Goal: Information Seeking & Learning: Learn about a topic

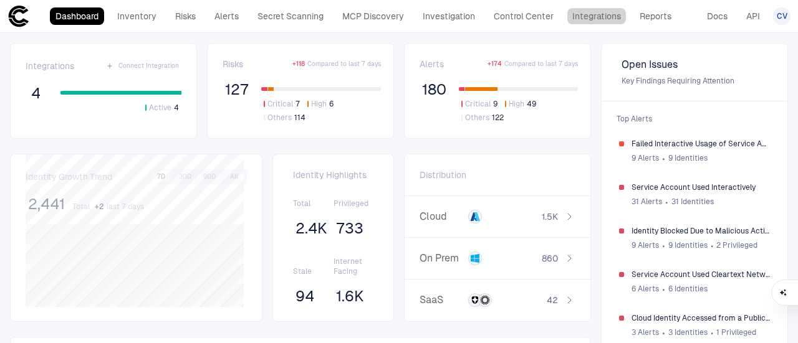
click at [602, 17] on link "Integrations" at bounding box center [596, 15] width 60 height 17
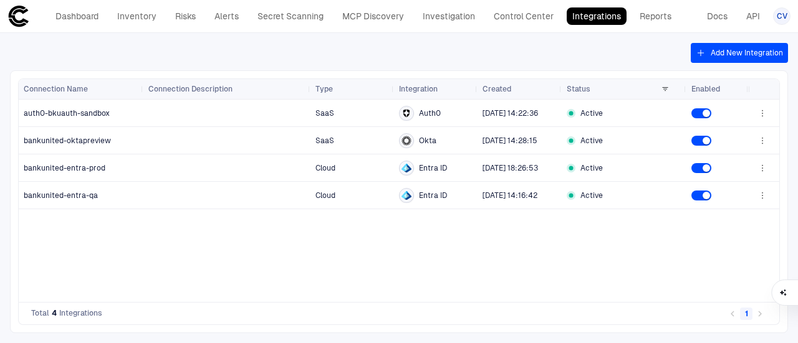
click at [84, 16] on link "Dashboard" at bounding box center [77, 15] width 54 height 17
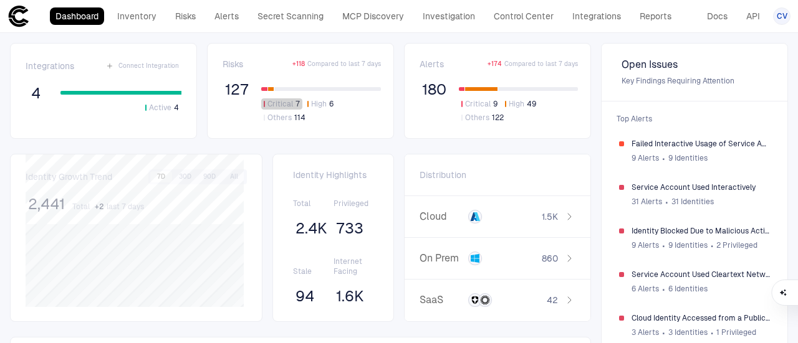
click at [269, 102] on span "Critical" at bounding box center [280, 104] width 26 height 10
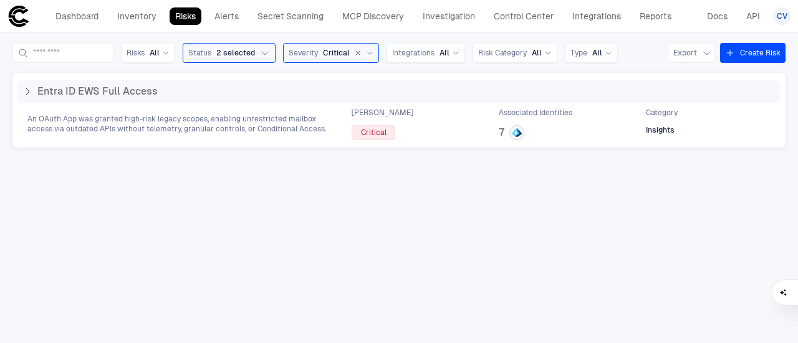
click at [500, 131] on span "7" at bounding box center [502, 132] width 6 height 12
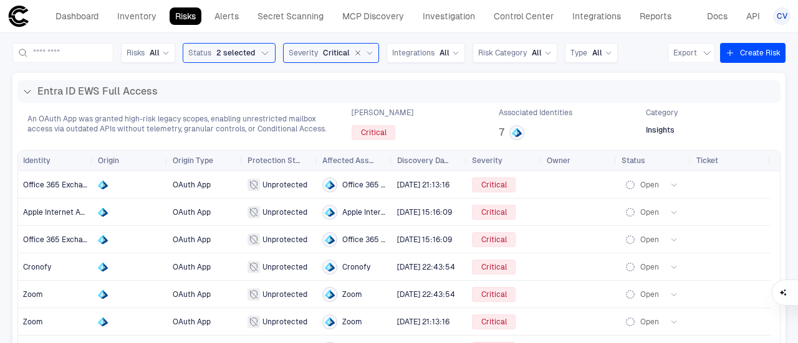
click at [69, 11] on link "Dashboard" at bounding box center [77, 15] width 54 height 17
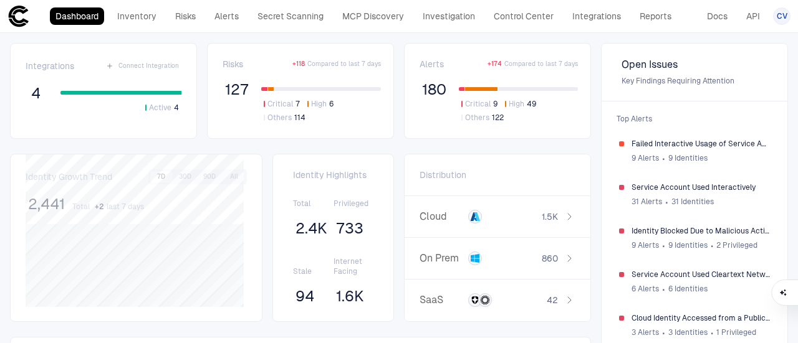
click at [186, 22] on link "Risks" at bounding box center [185, 15] width 32 height 17
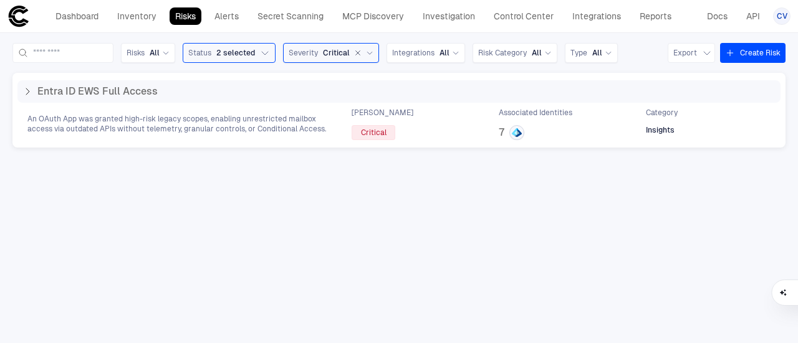
click at [31, 88] on icon at bounding box center [27, 92] width 10 height 10
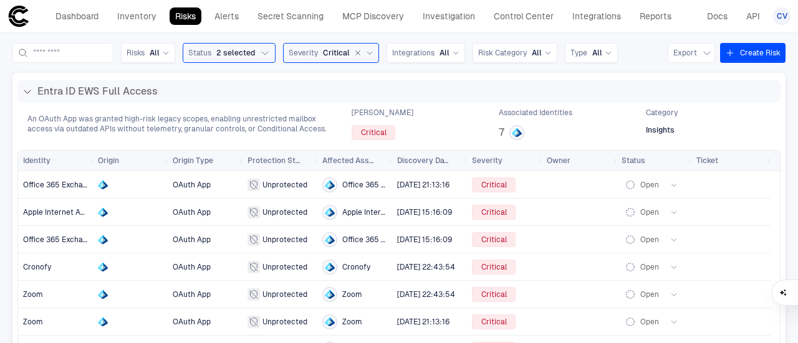
click at [31, 88] on icon at bounding box center [27, 92] width 10 height 10
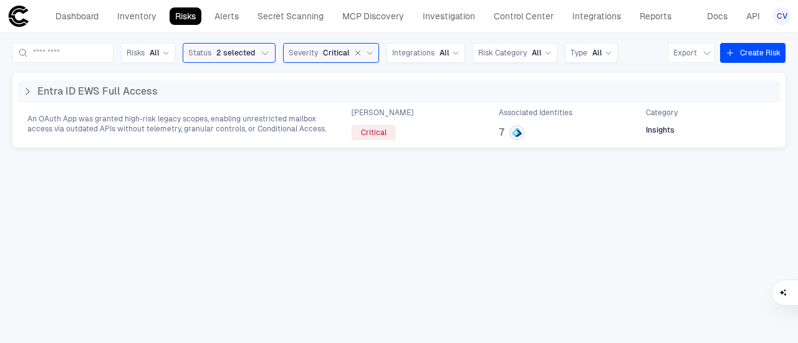
click at [140, 22] on link "Inventory" at bounding box center [137, 15] width 50 height 17
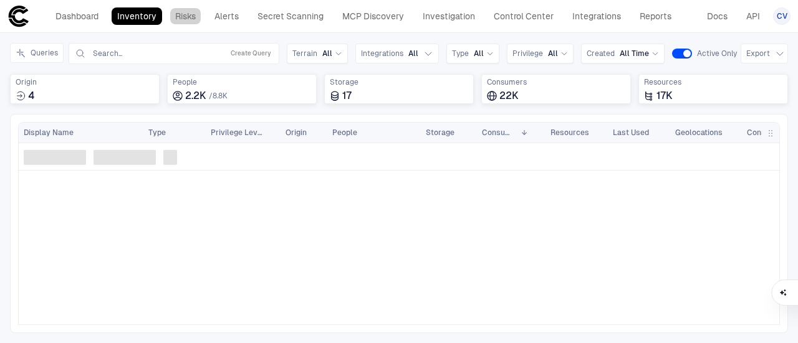
click at [188, 16] on link "Risks" at bounding box center [185, 15] width 32 height 17
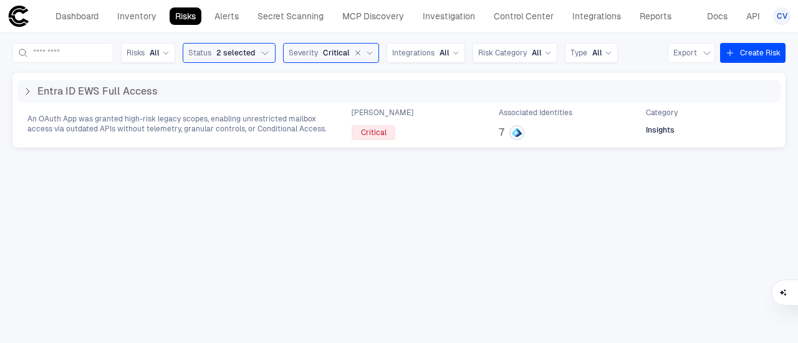
click at [129, 19] on link "Inventory" at bounding box center [137, 15] width 50 height 17
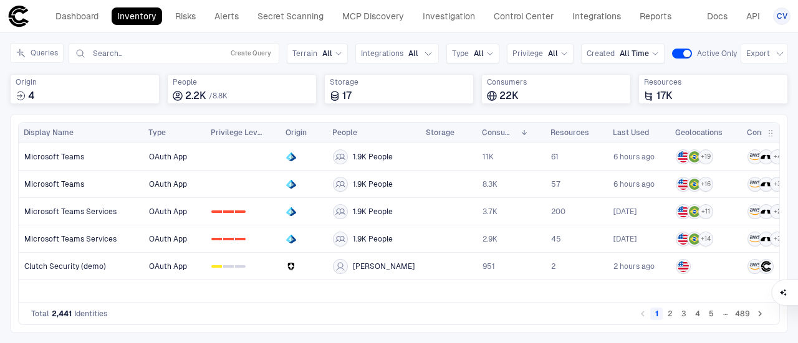
click at [82, 19] on link "Dashboard" at bounding box center [77, 15] width 54 height 17
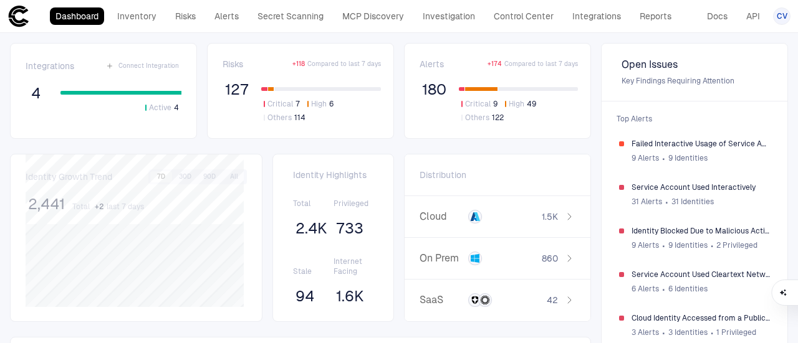
click at [146, 24] on link "Inventory" at bounding box center [137, 15] width 50 height 17
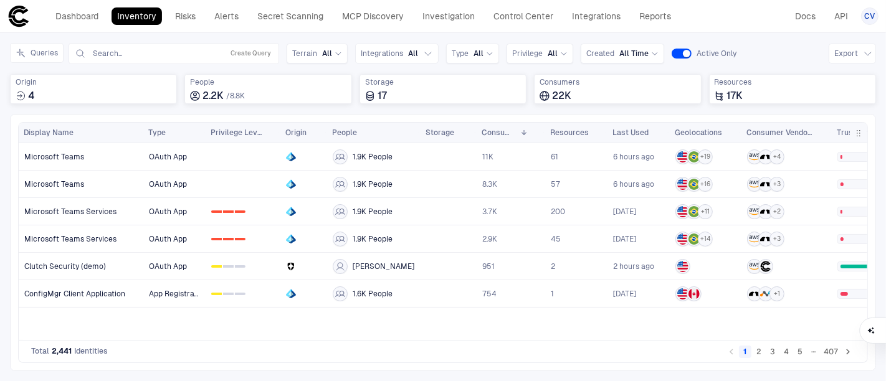
click at [423, 57] on icon "button" at bounding box center [428, 54] width 10 height 10
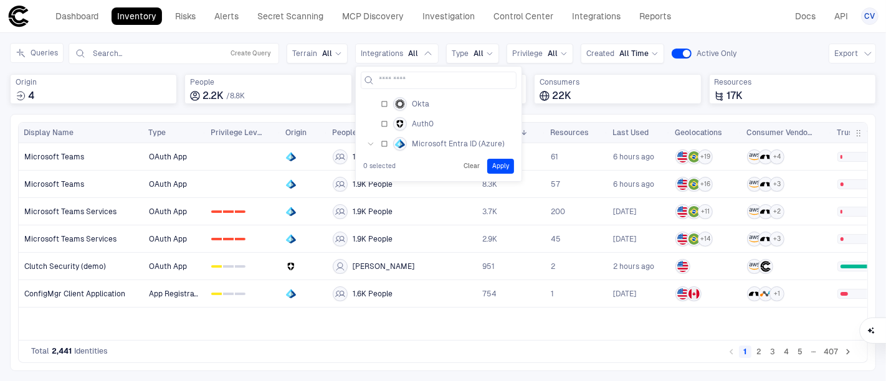
click at [368, 145] on icon "button" at bounding box center [370, 143] width 7 height 7
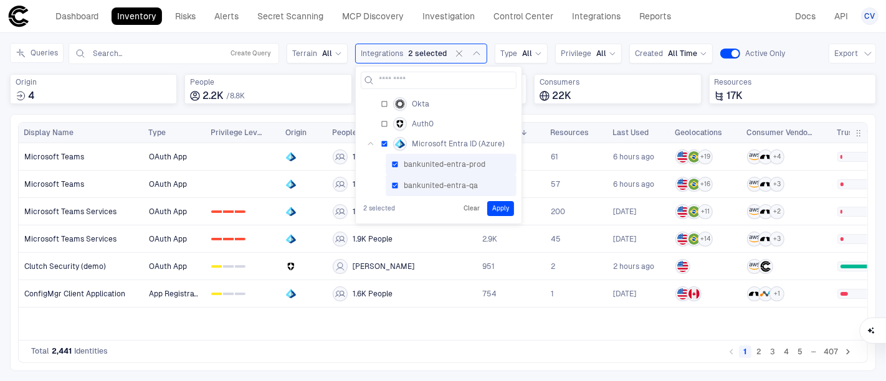
click at [498, 207] on button "Apply" at bounding box center [500, 208] width 27 height 15
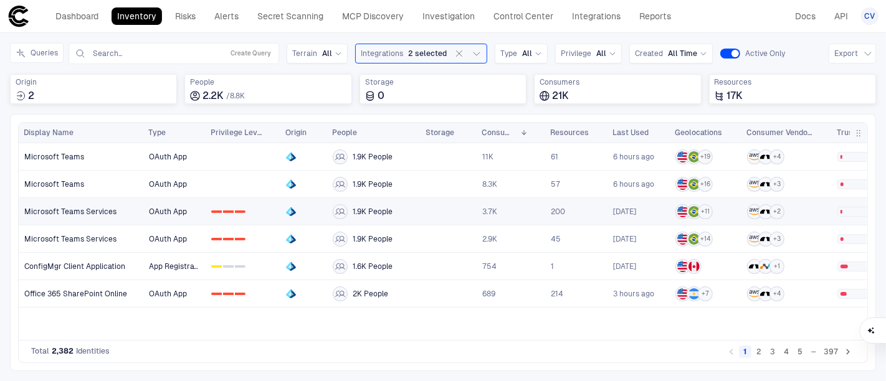
click at [120, 211] on link "Microsoft Teams Services" at bounding box center [81, 212] width 124 height 26
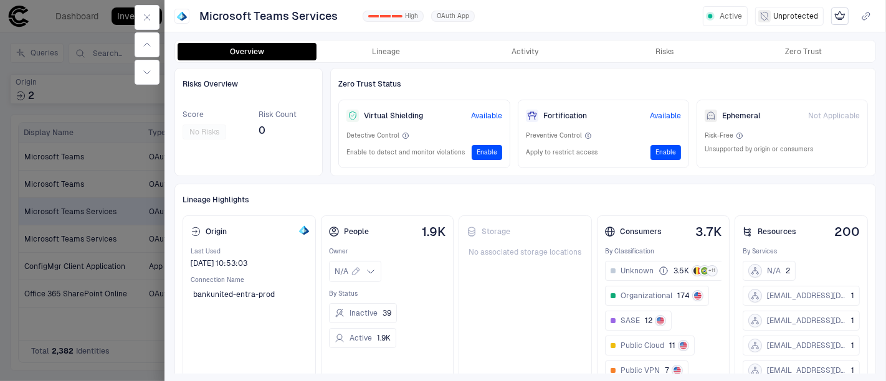
click at [674, 266] on span "3.5K" at bounding box center [682, 271] width 16 height 10
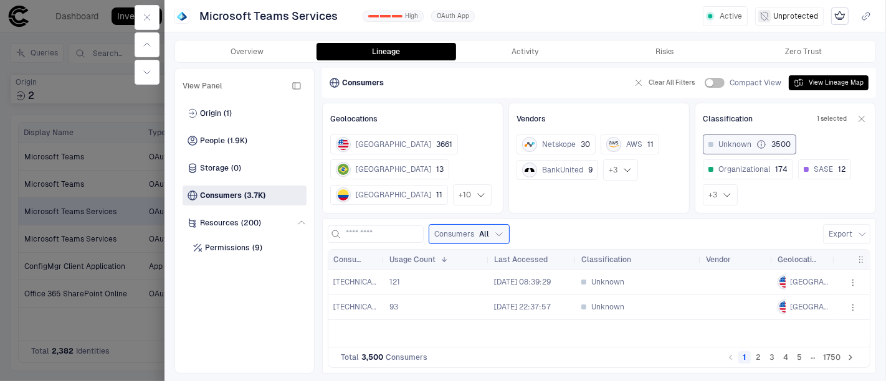
drag, startPoint x: 442, startPoint y: 261, endPoint x: 404, endPoint y: 264, distance: 37.5
click at [486, 264] on div at bounding box center [488, 260] width 5 height 20
drag, startPoint x: 383, startPoint y: 257, endPoint x: 388, endPoint y: 265, distance: 10.0
click at [398, 265] on div at bounding box center [400, 260] width 5 height 20
click at [628, 166] on icon at bounding box center [628, 170] width 10 height 10
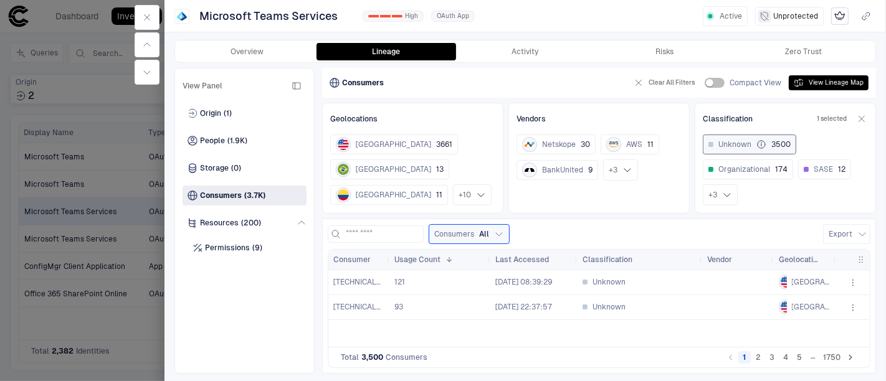
click at [227, 246] on span "Permissions" at bounding box center [227, 248] width 45 height 10
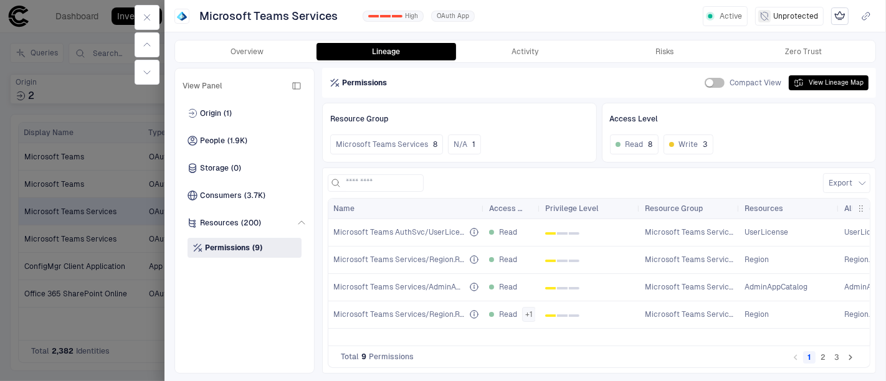
scroll to position [0, 32]
click at [582, 209] on span "Privilege Level" at bounding box center [572, 209] width 54 height 10
click at [144, 16] on icon "button" at bounding box center [147, 17] width 10 height 10
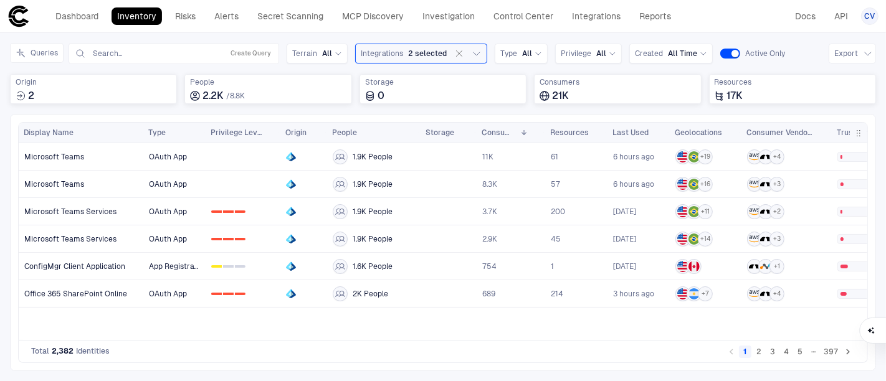
click at [227, 17] on link "Alerts" at bounding box center [227, 15] width 36 height 17
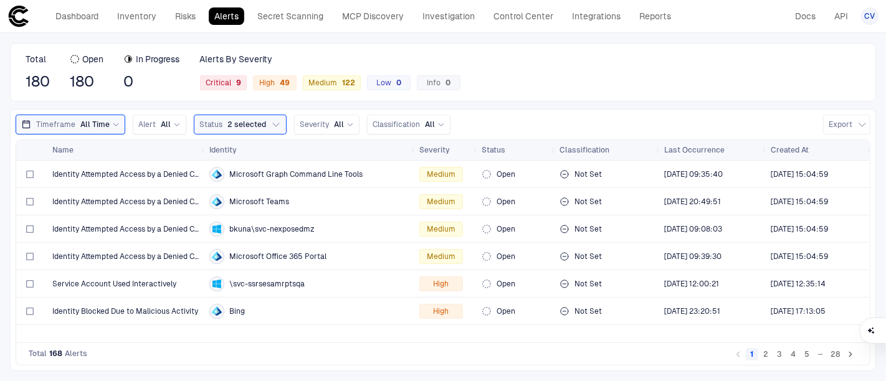
click at [441, 148] on span "Severity" at bounding box center [434, 150] width 31 height 10
click at [441, 148] on span "Severity" at bounding box center [432, 150] width 27 height 10
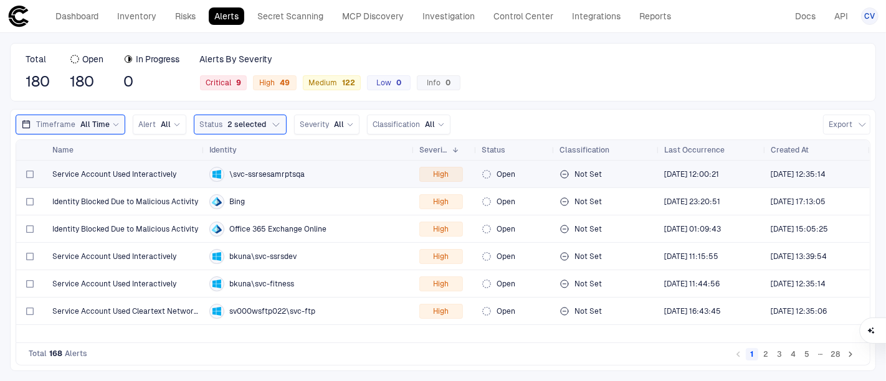
click at [305, 172] on div "\svc-ssrsesamrptsqa" at bounding box center [309, 174] width 200 height 15
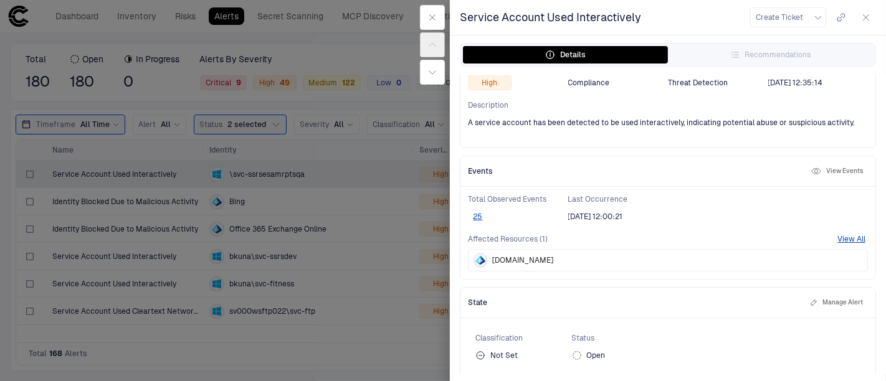
scroll to position [134, 0]
click at [797, 234] on button "View All" at bounding box center [851, 237] width 28 height 10
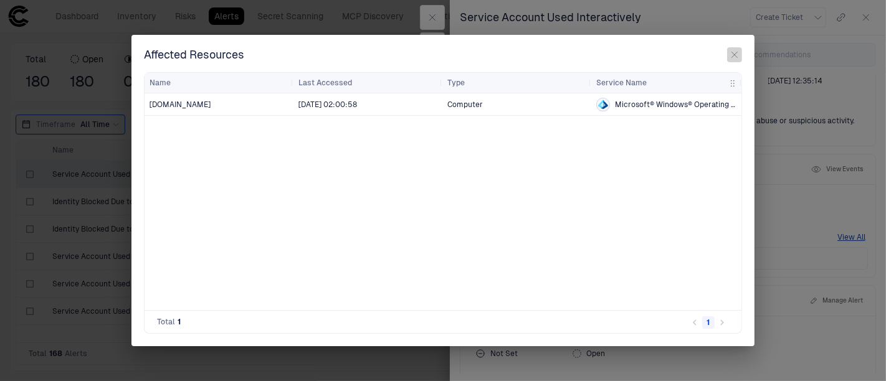
click at [740, 52] on button "button" at bounding box center [734, 54] width 15 height 15
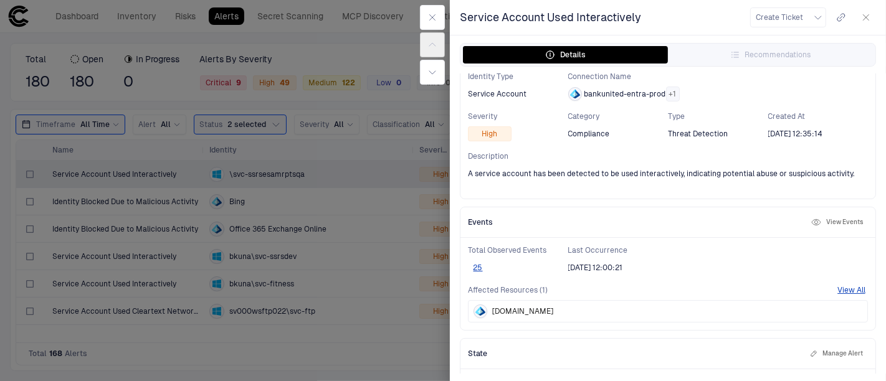
scroll to position [85, 0]
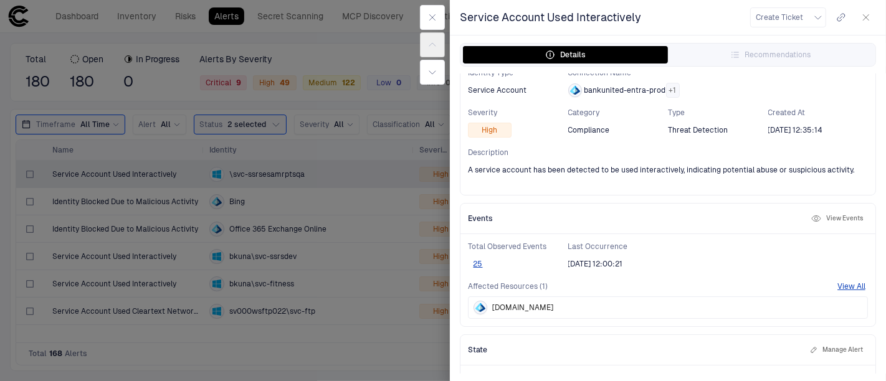
click at [479, 262] on button "25" at bounding box center [478, 264] width 20 height 10
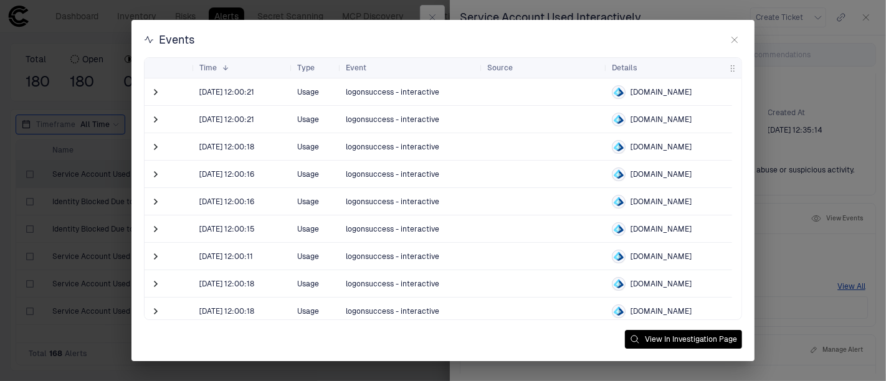
drag, startPoint x: 437, startPoint y: 67, endPoint x: 481, endPoint y: 77, distance: 44.7
click at [481, 77] on div "Time 1 Type" at bounding box center [444, 68] width 598 height 20
click at [432, 93] on span "logonsuccess - interactive" at bounding box center [392, 92] width 93 height 9
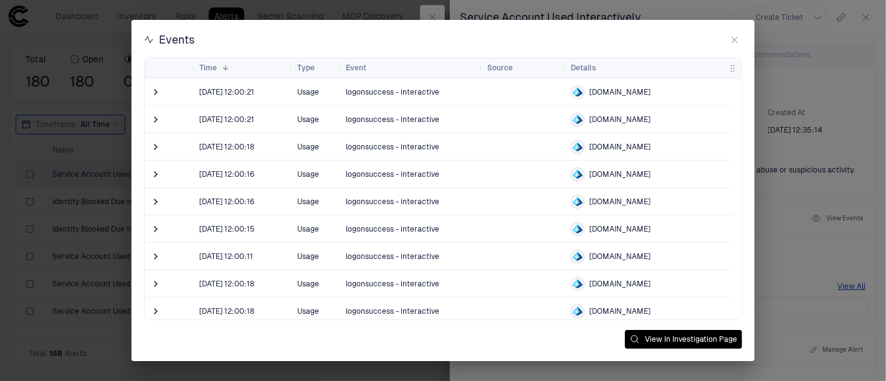
drag, startPoint x: 603, startPoint y: 68, endPoint x: 606, endPoint y: 87, distance: 18.9
click at [563, 69] on div at bounding box center [565, 68] width 5 height 20
click at [153, 92] on span at bounding box center [156, 92] width 12 height 12
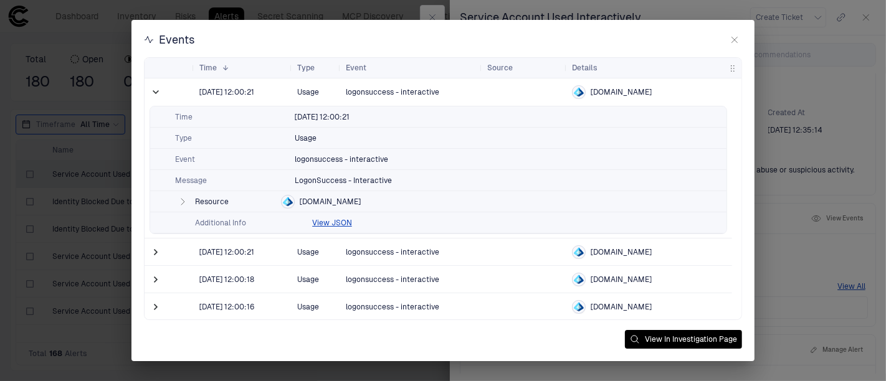
click at [326, 223] on button "View JSON" at bounding box center [332, 223] width 40 height 10
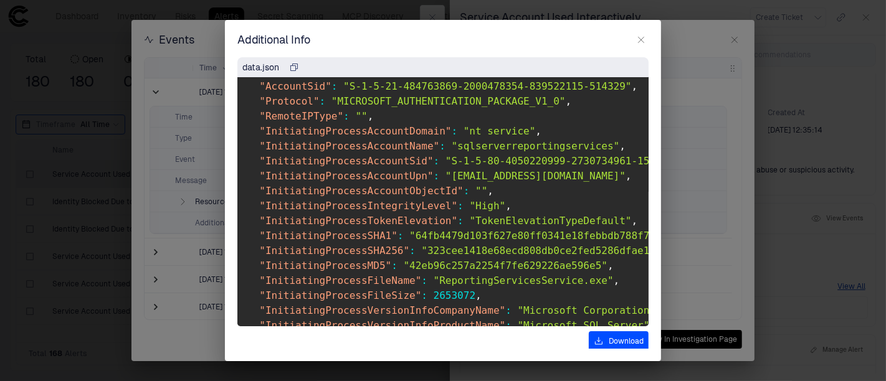
scroll to position [203, 0]
click at [641, 36] on icon "button" at bounding box center [641, 40] width 10 height 10
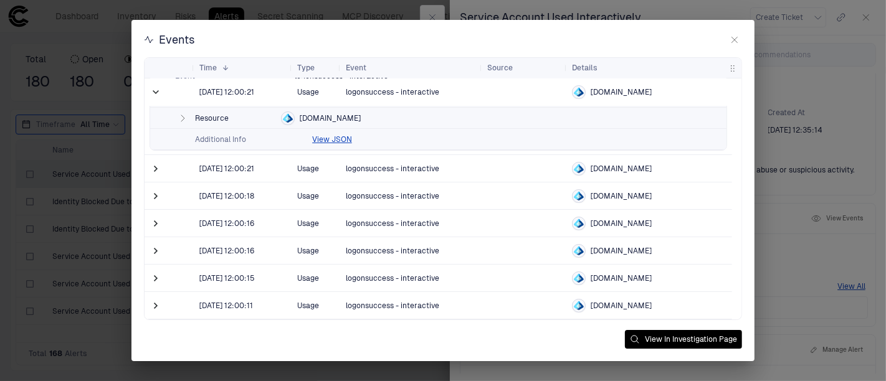
scroll to position [0, 0]
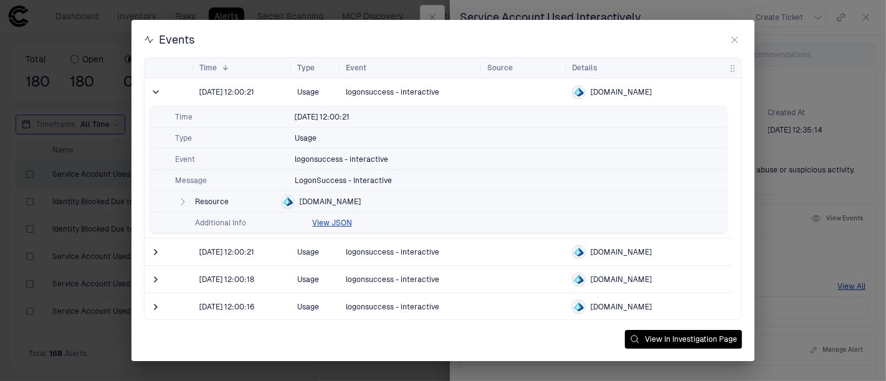
click at [179, 202] on icon "button" at bounding box center [183, 202] width 10 height 10
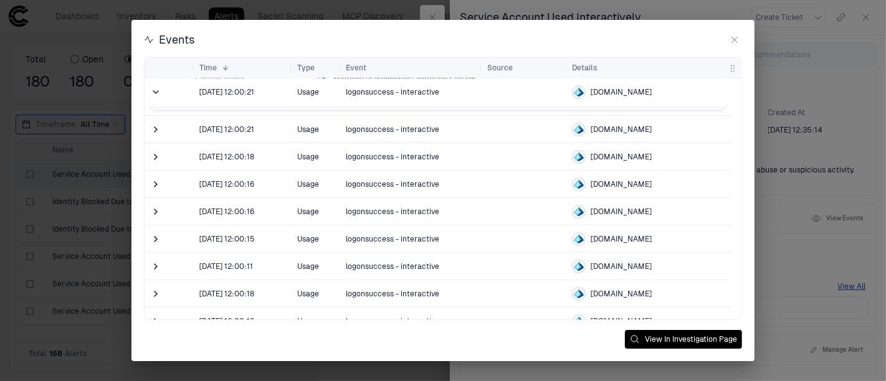
scroll to position [153, 0]
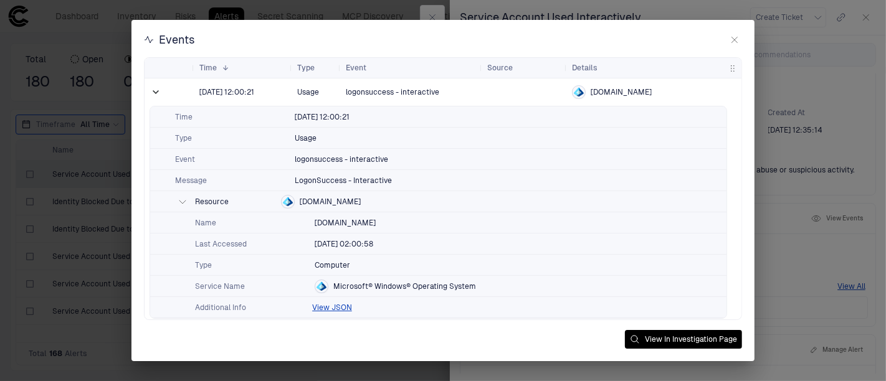
click at [734, 40] on icon "button" at bounding box center [735, 40] width 6 height 6
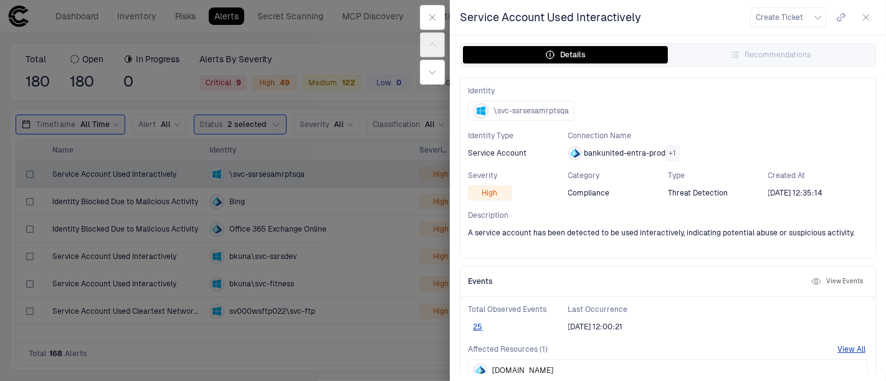
scroll to position [0, 0]
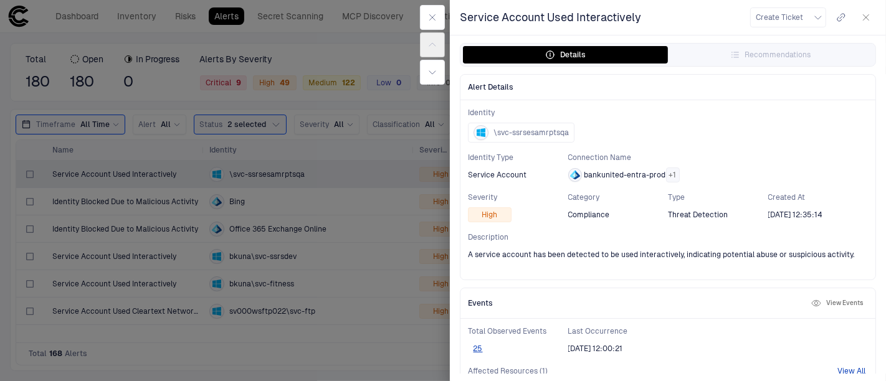
click at [797, 16] on div "Create Ticket" at bounding box center [813, 17] width 126 height 20
click at [797, 16] on button "Create Ticket" at bounding box center [788, 17] width 76 height 20
click at [721, 19] on div at bounding box center [443, 190] width 886 height 381
click at [797, 13] on span "Create Ticket" at bounding box center [779, 17] width 47 height 10
click at [796, 64] on div "ServiceNow" at bounding box center [797, 68] width 58 height 10
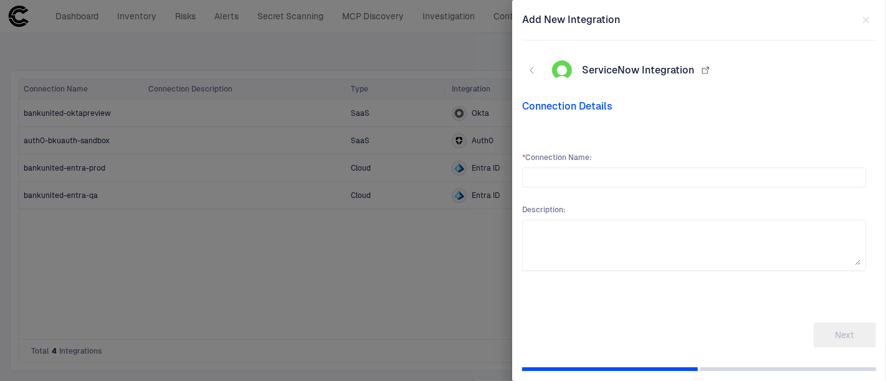
click at [647, 171] on input "text" at bounding box center [694, 177] width 333 height 19
click at [797, 17] on icon "button" at bounding box center [866, 20] width 10 height 10
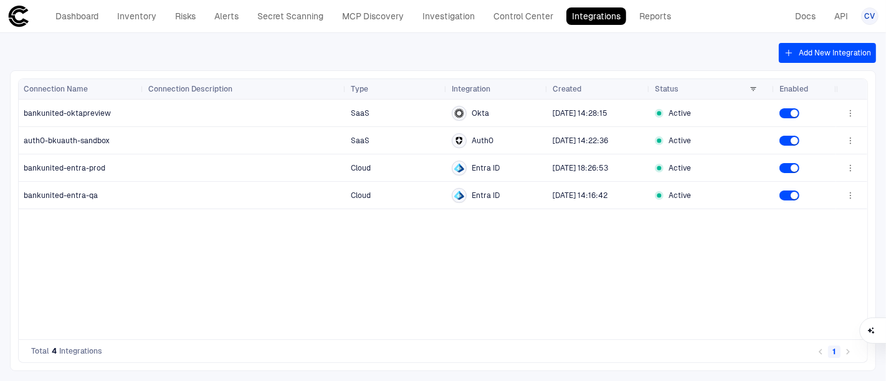
click at [225, 16] on link "Alerts" at bounding box center [227, 15] width 36 height 17
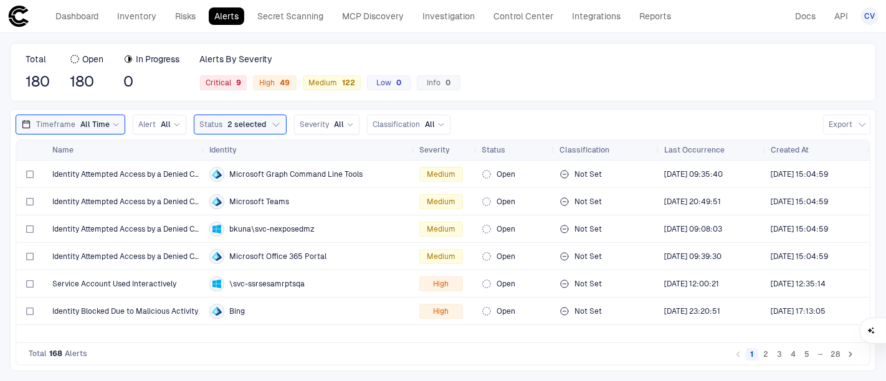
click at [437, 149] on span "Severity" at bounding box center [434, 150] width 31 height 10
click at [449, 145] on div "Severity 1" at bounding box center [439, 150] width 40 height 14
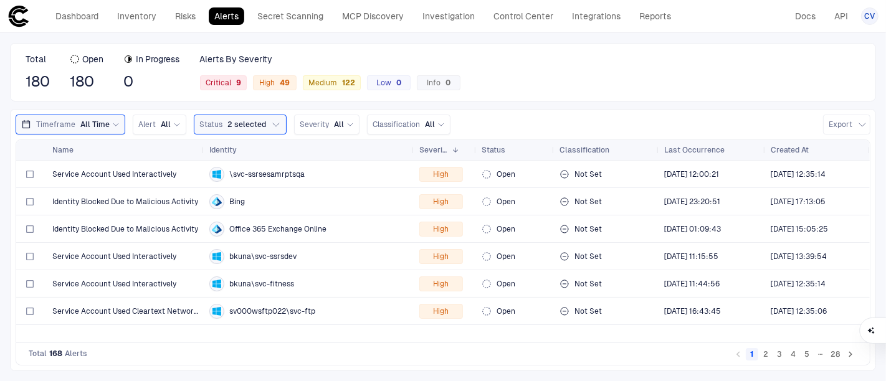
click at [772, 343] on button "2" at bounding box center [766, 354] width 12 height 12
click at [748, 343] on button "1" at bounding box center [752, 354] width 12 height 12
click at [256, 226] on span "Office 365 Exchange Online" at bounding box center [277, 229] width 97 height 10
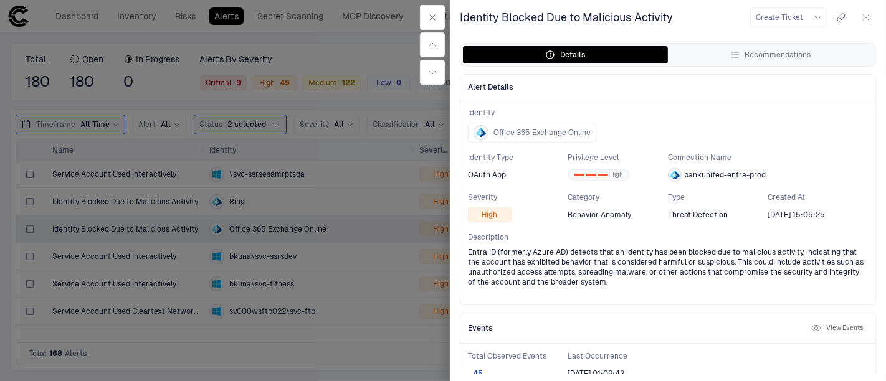
scroll to position [9, 0]
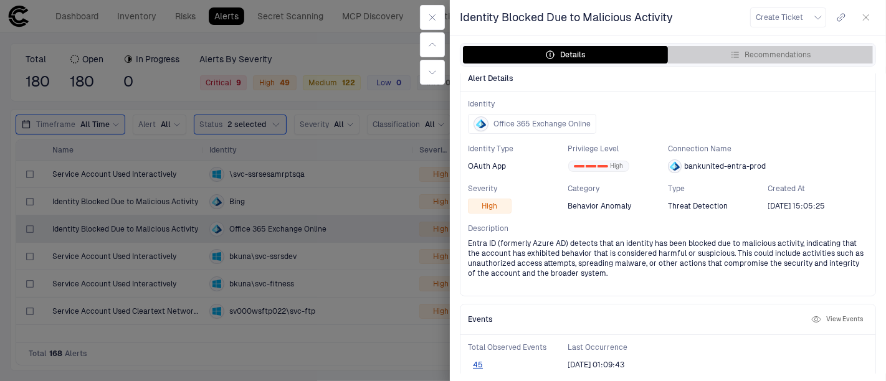
click at [783, 54] on div "Recommendations" at bounding box center [770, 55] width 81 height 10
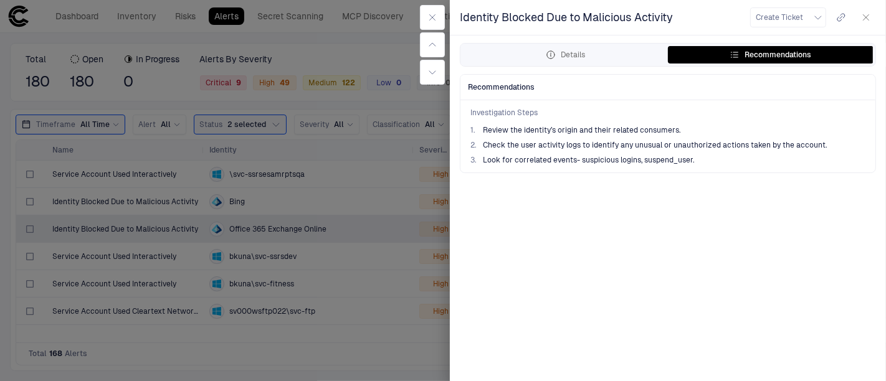
click at [584, 54] on div "Details" at bounding box center [565, 55] width 39 height 10
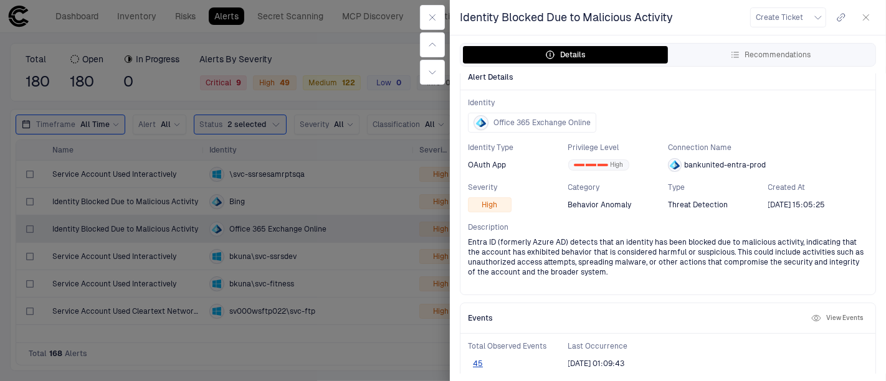
scroll to position [0, 0]
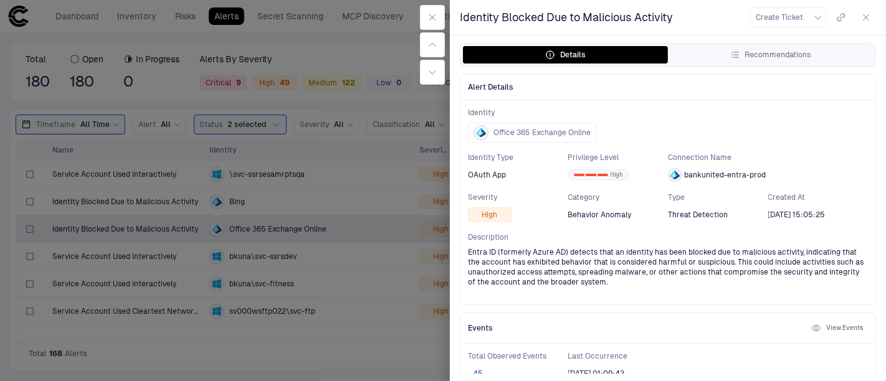
drag, startPoint x: 885, startPoint y: 94, endPoint x: 593, endPoint y: 248, distance: 329.7
click at [551, 246] on div "Alert Details Identity Office 365 Exchange Online Identity Type OAuth App Privi…" at bounding box center [668, 224] width 436 height 300
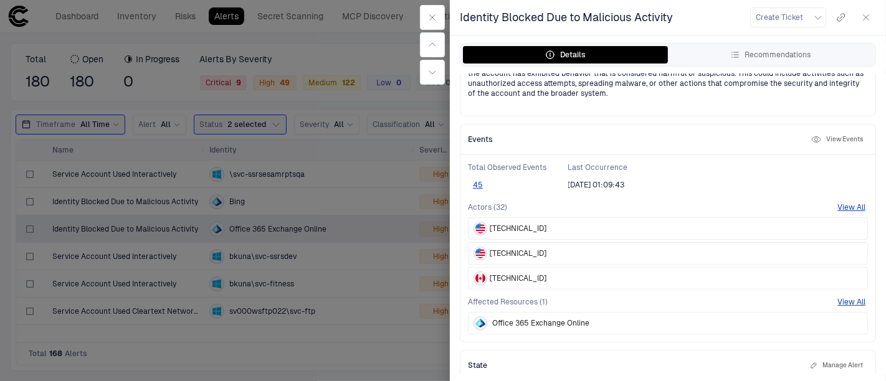
click at [479, 181] on button "45" at bounding box center [478, 185] width 20 height 10
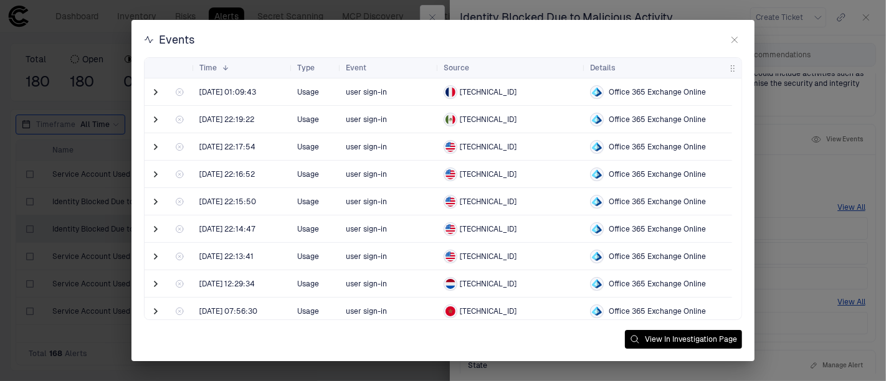
click at [156, 92] on span at bounding box center [156, 92] width 12 height 12
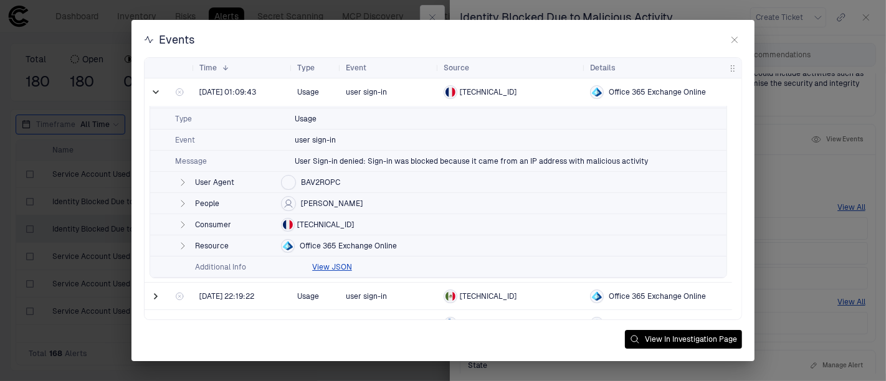
scroll to position [0, 0]
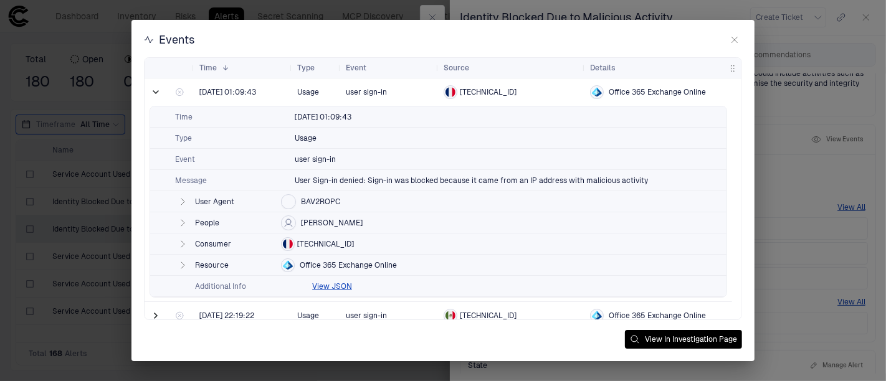
click at [175, 219] on button "button" at bounding box center [182, 223] width 15 height 15
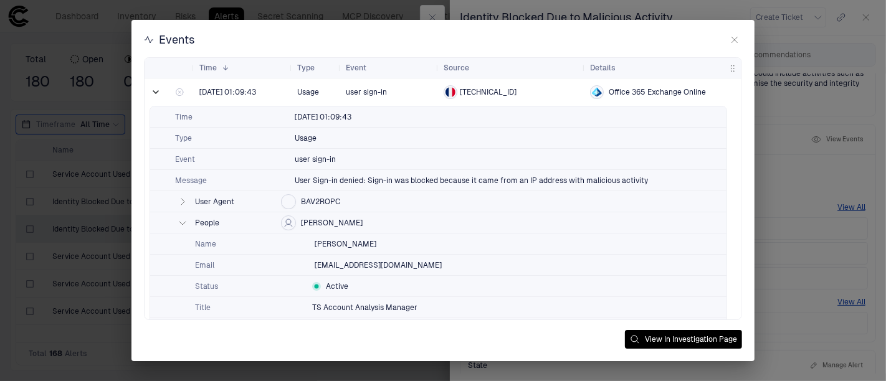
click at [181, 222] on icon "button" at bounding box center [182, 223] width 6 height 3
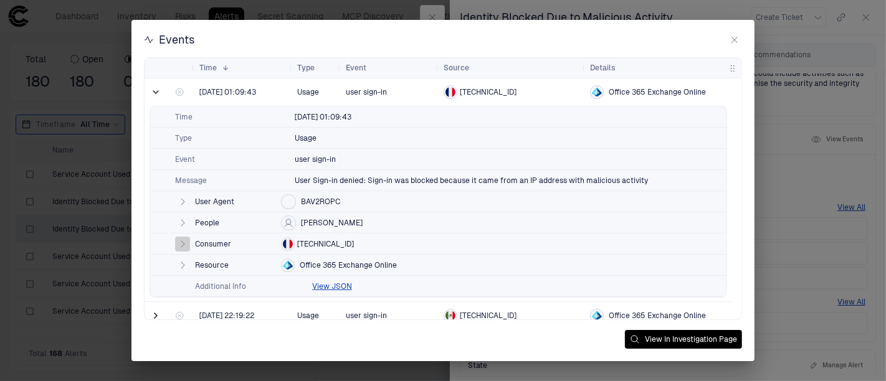
click at [182, 244] on icon "button" at bounding box center [182, 244] width 3 height 6
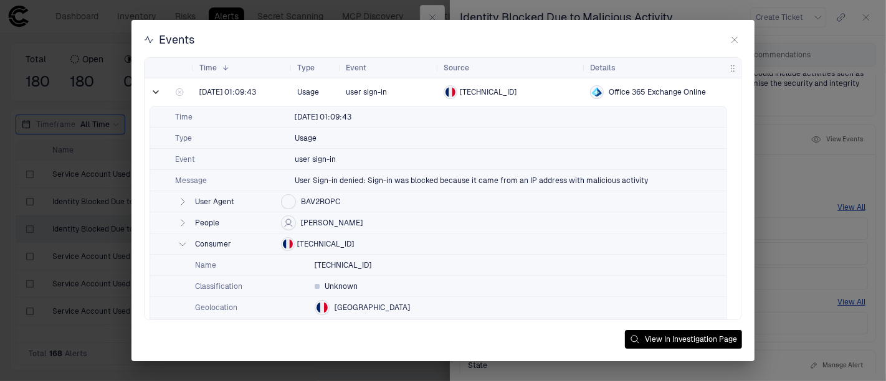
click at [182, 244] on icon "button" at bounding box center [182, 244] width 6 height 3
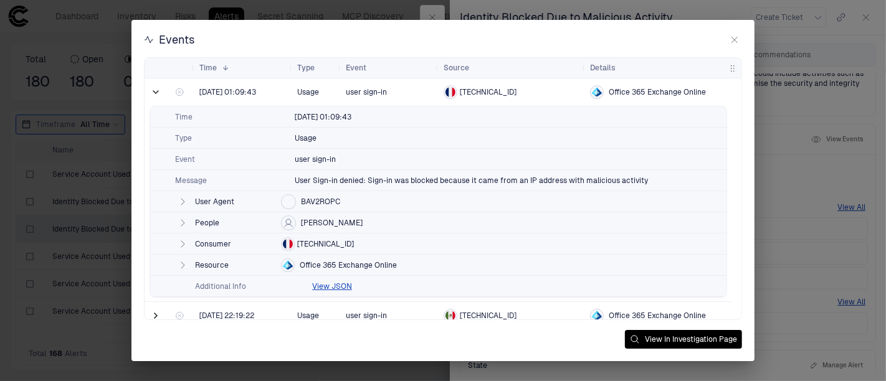
click at [344, 289] on button "View JSON" at bounding box center [332, 287] width 40 height 10
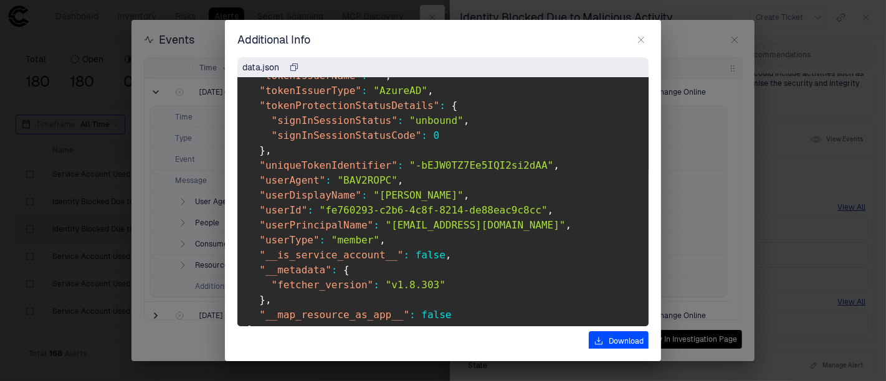
scroll to position [1641, 0]
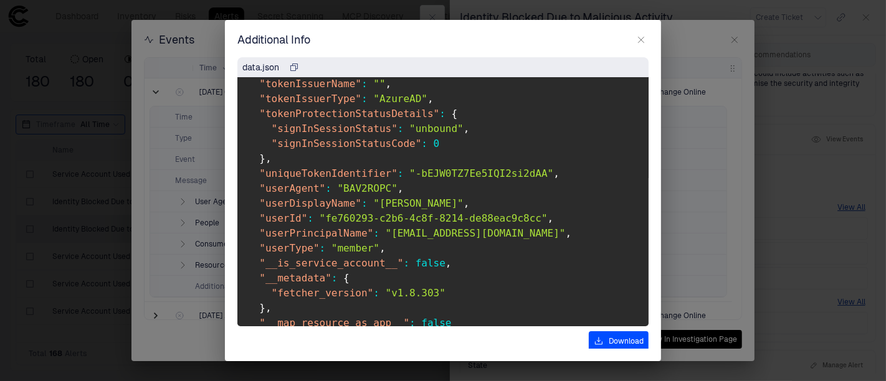
click at [643, 39] on icon "button" at bounding box center [641, 40] width 10 height 10
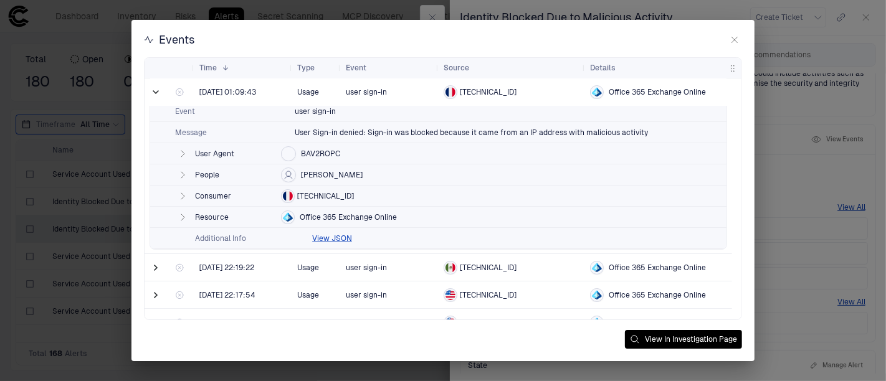
scroll to position [69, 0]
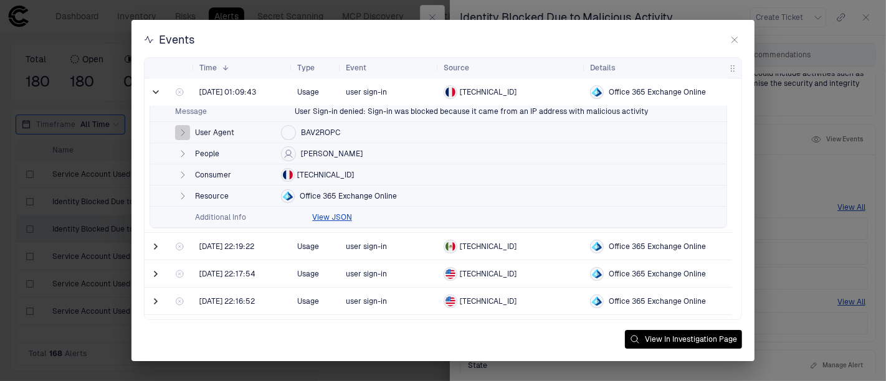
click at [183, 134] on icon "button" at bounding box center [183, 133] width 10 height 10
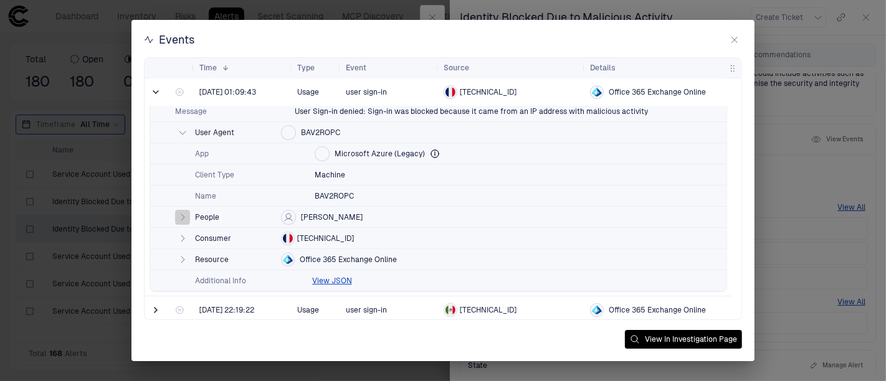
click at [183, 219] on icon "button" at bounding box center [183, 217] width 10 height 10
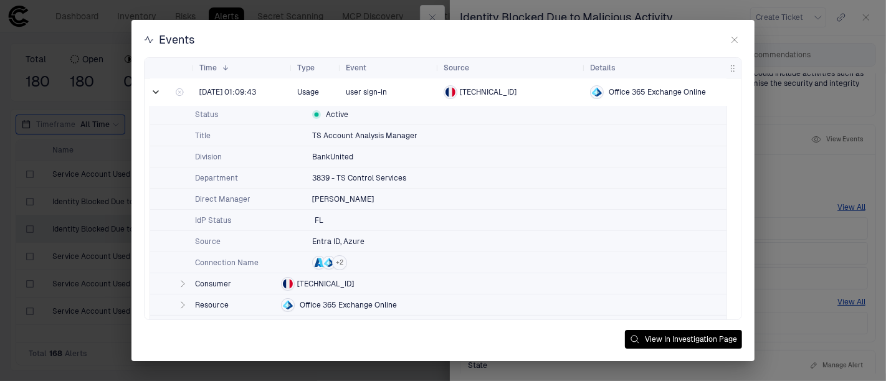
scroll to position [277, 0]
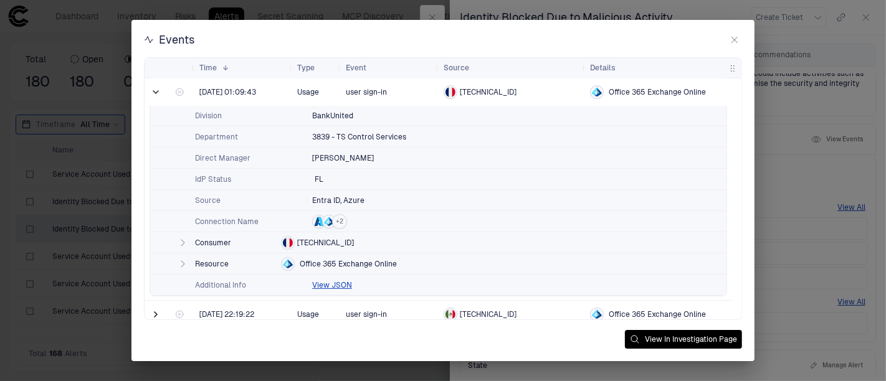
click at [184, 239] on icon "button" at bounding box center [183, 243] width 10 height 10
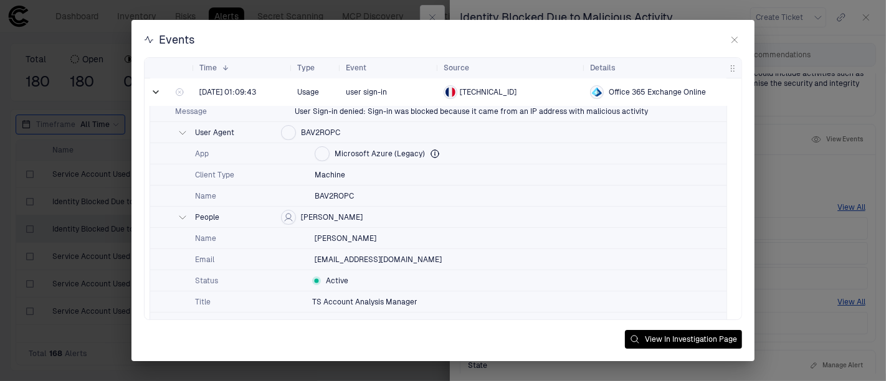
scroll to position [17, 0]
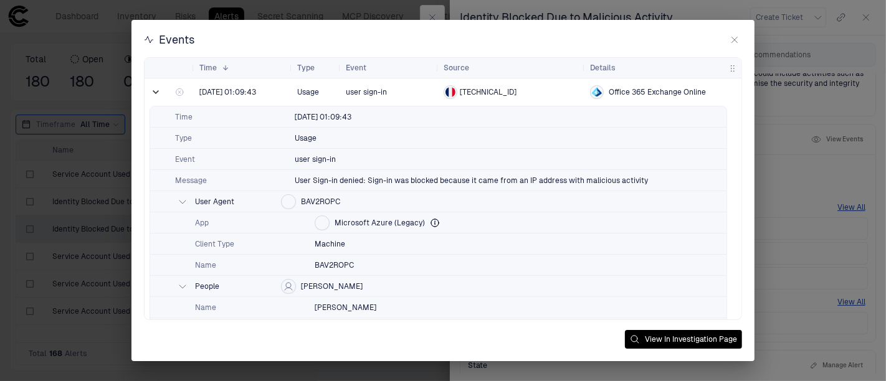
click at [735, 38] on icon "button" at bounding box center [735, 40] width 10 height 10
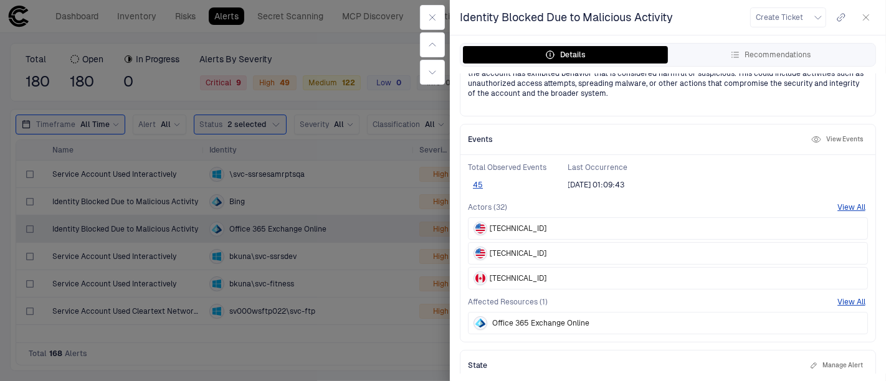
drag, startPoint x: 866, startPoint y: 13, endPoint x: 857, endPoint y: 15, distance: 8.9
click at [797, 13] on icon "button" at bounding box center [866, 17] width 10 height 10
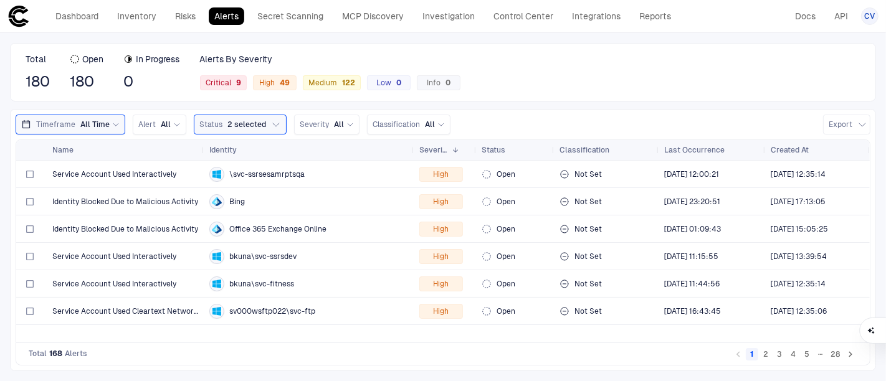
click at [449, 146] on span at bounding box center [453, 149] width 12 height 7
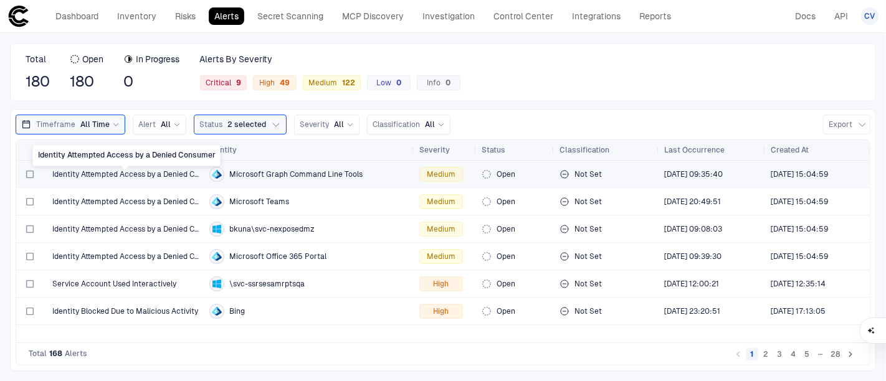
click at [151, 173] on span "Identity Attempted Access by a Denied Consumer" at bounding box center [125, 174] width 147 height 10
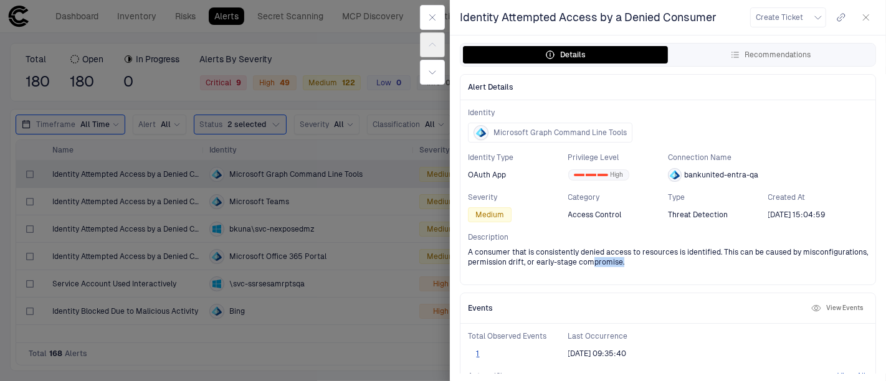
drag, startPoint x: 694, startPoint y: 266, endPoint x: 666, endPoint y: 267, distance: 28.7
click at [657, 267] on div "Identity Microsoft Graph Command Line Tools Identity Type OAuth App Privilege L…" at bounding box center [667, 192] width 415 height 184
click at [692, 268] on div "Identity Microsoft Graph Command Line Tools Identity Type OAuth App Privilege L…" at bounding box center [667, 192] width 415 height 184
click at [533, 132] on span "Microsoft Graph Command Line Tools" at bounding box center [560, 133] width 133 height 10
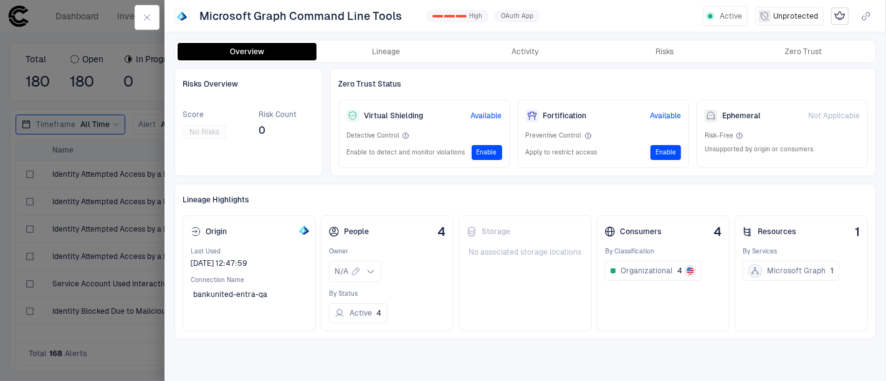
click at [383, 58] on button "Lineage" at bounding box center [386, 51] width 139 height 17
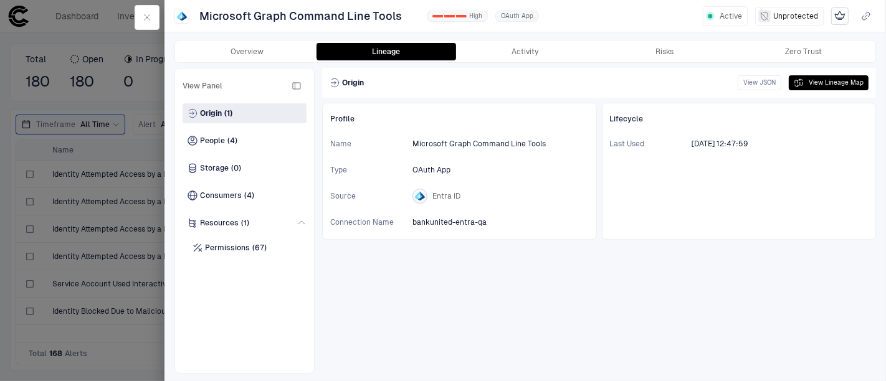
click at [211, 193] on span "Consumers" at bounding box center [221, 196] width 42 height 10
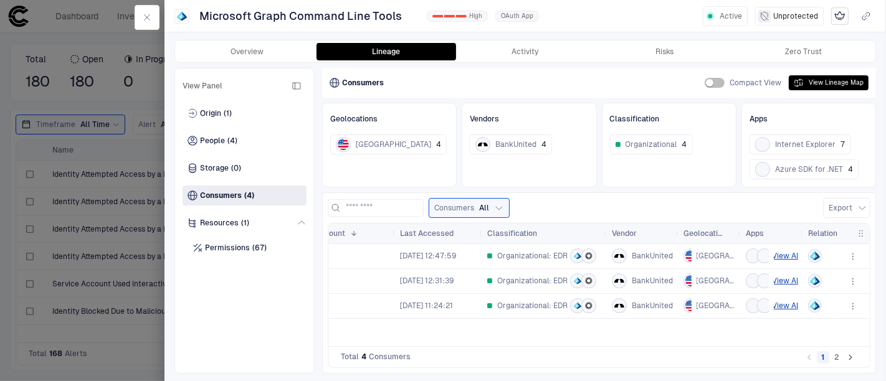
scroll to position [0, 82]
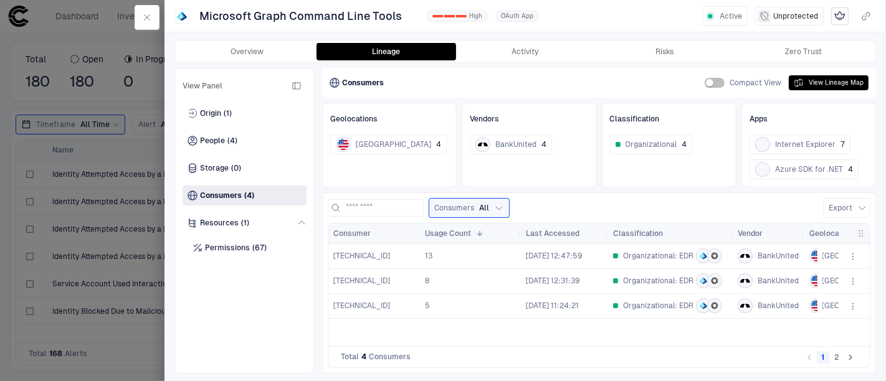
drag, startPoint x: 389, startPoint y: 235, endPoint x: 419, endPoint y: 236, distance: 30.5
click at [419, 236] on div at bounding box center [419, 234] width 5 height 20
click at [360, 280] on span "[TECHNICAL_ID]" at bounding box center [361, 281] width 57 height 10
click at [430, 255] on span "13" at bounding box center [428, 256] width 7 height 9
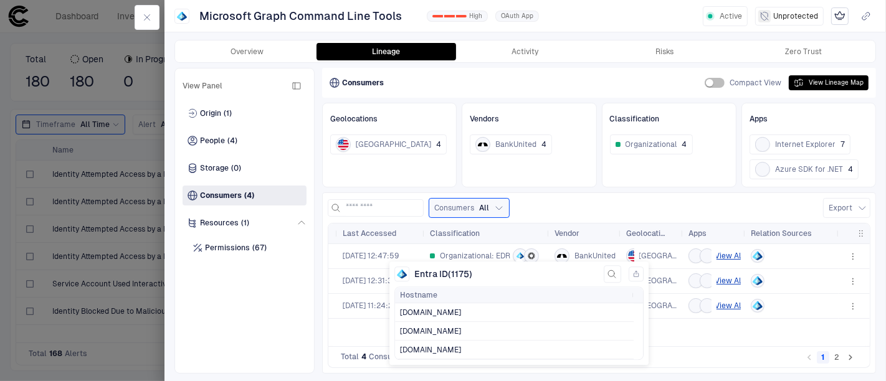
click at [461, 310] on span "[DOMAIN_NAME]" at bounding box center [430, 312] width 61 height 9
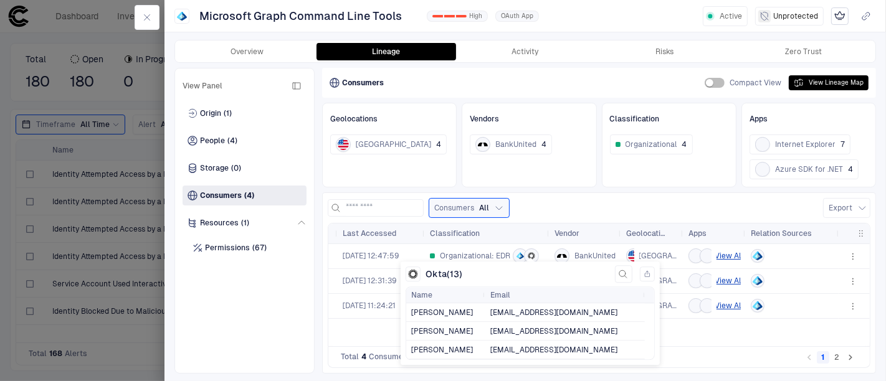
click at [530, 255] on icon at bounding box center [531, 255] width 7 height 7
click at [546, 313] on span "[EMAIL_ADDRESS][DOMAIN_NAME]" at bounding box center [553, 312] width 127 height 9
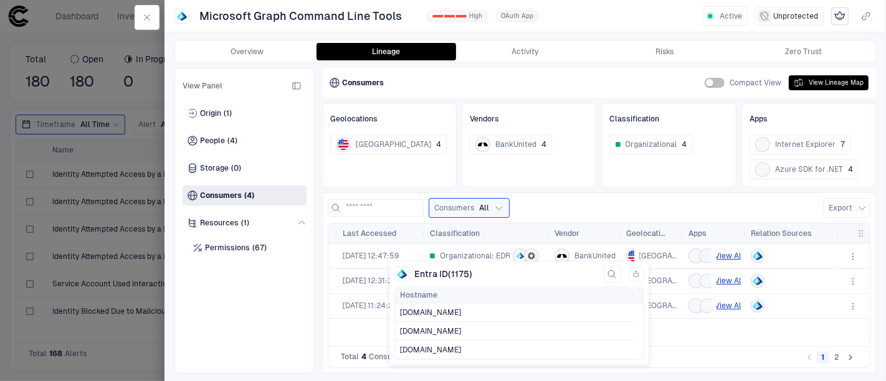
click at [517, 255] on icon at bounding box center [519, 256] width 4 height 6
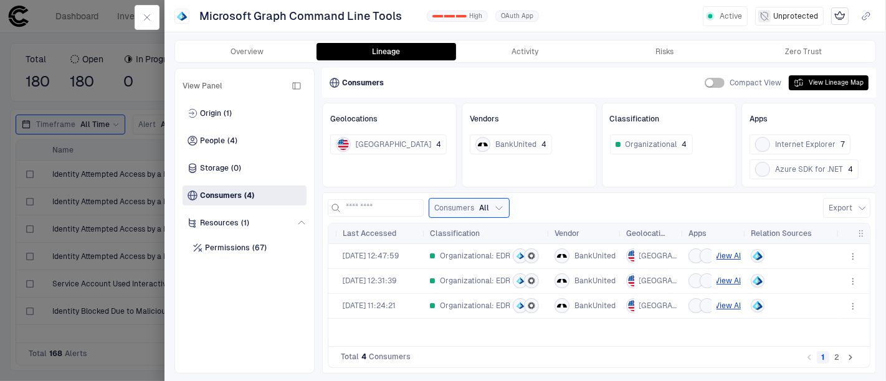
click at [514, 255] on div at bounding box center [520, 256] width 15 height 15
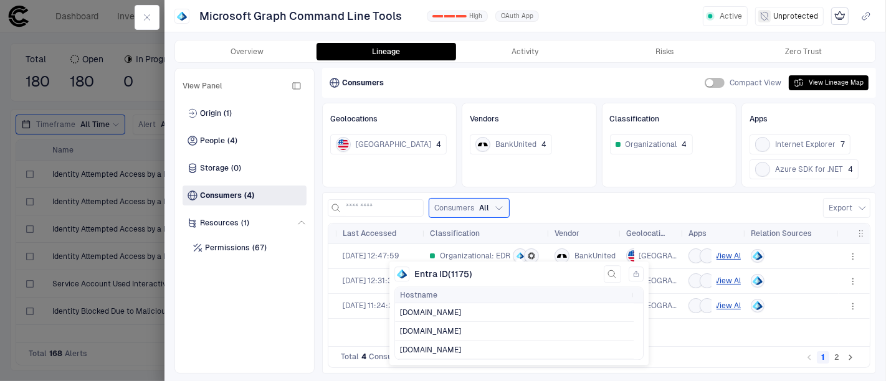
click at [518, 253] on icon at bounding box center [519, 256] width 4 height 6
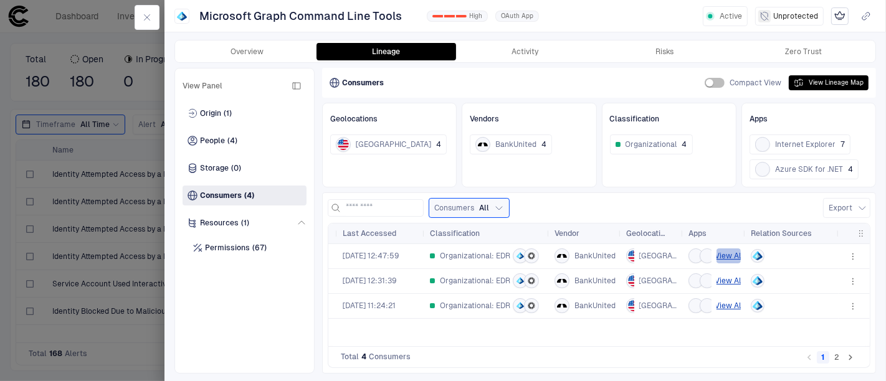
click at [729, 255] on button "View All" at bounding box center [729, 256] width 24 height 15
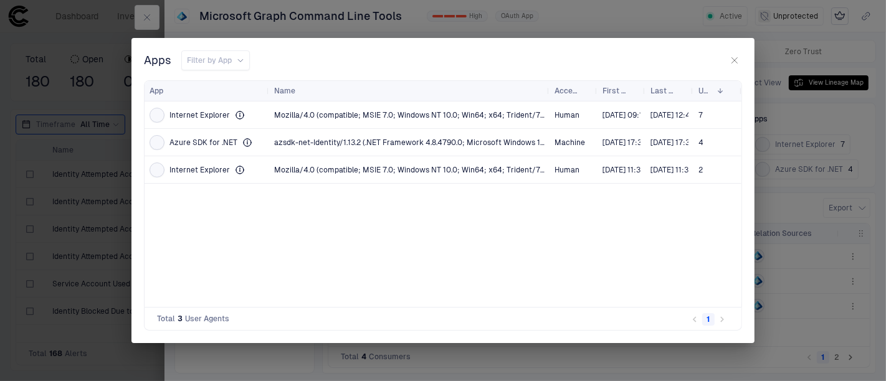
drag, startPoint x: 470, startPoint y: 86, endPoint x: 548, endPoint y: 88, distance: 77.9
click at [548, 88] on div at bounding box center [548, 91] width 5 height 20
click at [738, 56] on icon "button" at bounding box center [735, 60] width 10 height 10
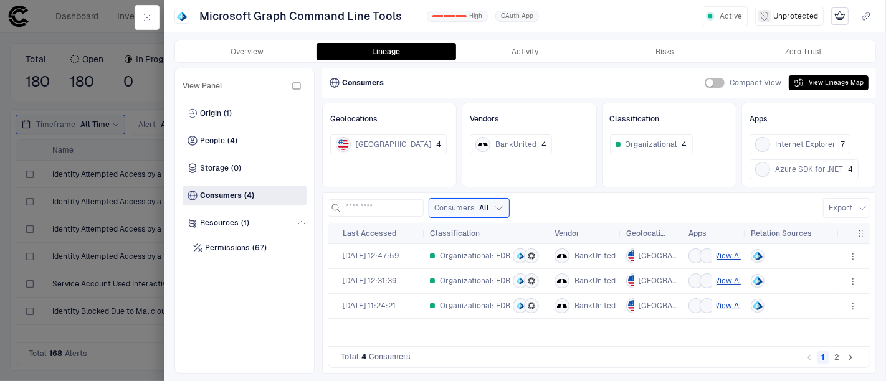
click at [797, 343] on button "2" at bounding box center [837, 357] width 12 height 12
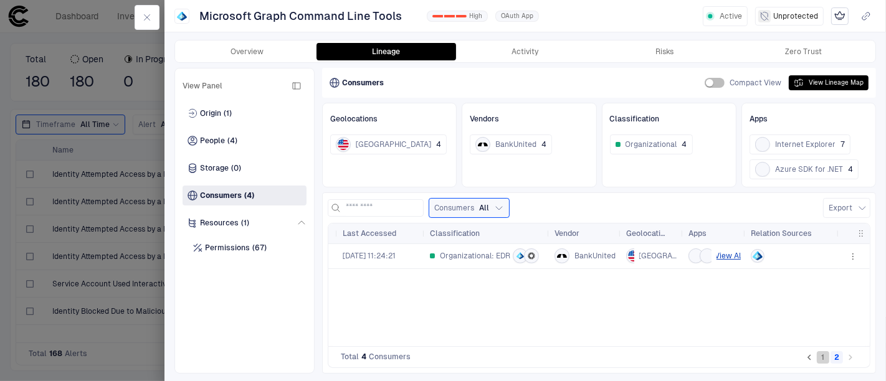
click at [797, 343] on button "1" at bounding box center [823, 357] width 12 height 12
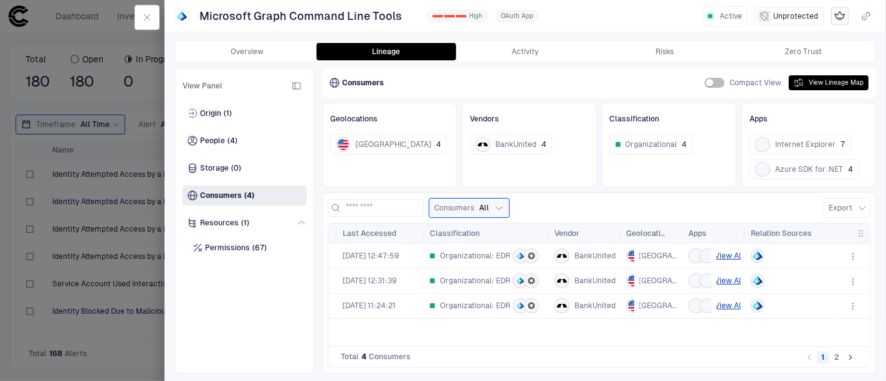
click at [233, 193] on span "Consumers" at bounding box center [221, 196] width 42 height 10
click at [144, 17] on icon "button" at bounding box center [147, 17] width 10 height 10
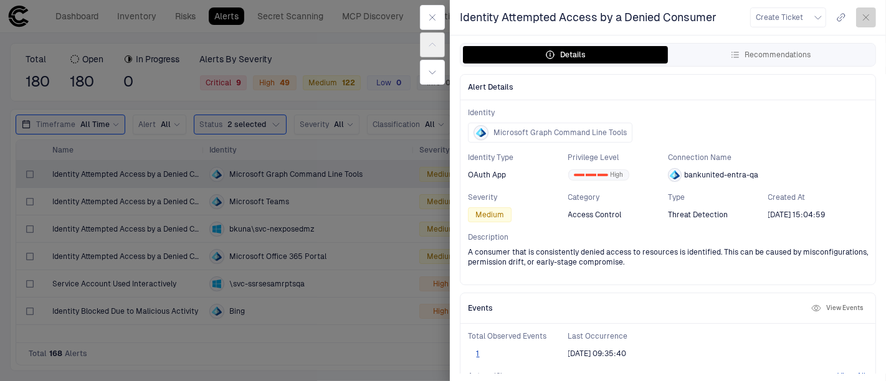
click at [797, 19] on icon "button" at bounding box center [867, 18] width 6 height 6
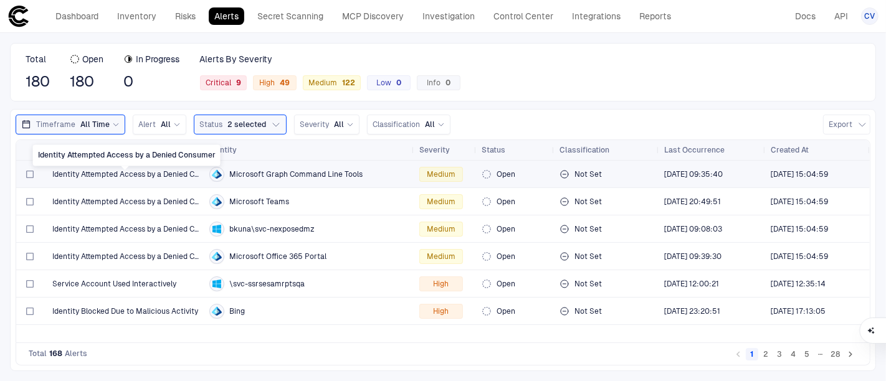
click at [187, 173] on span "Identity Attempted Access by a Denied Consumer" at bounding box center [125, 174] width 147 height 10
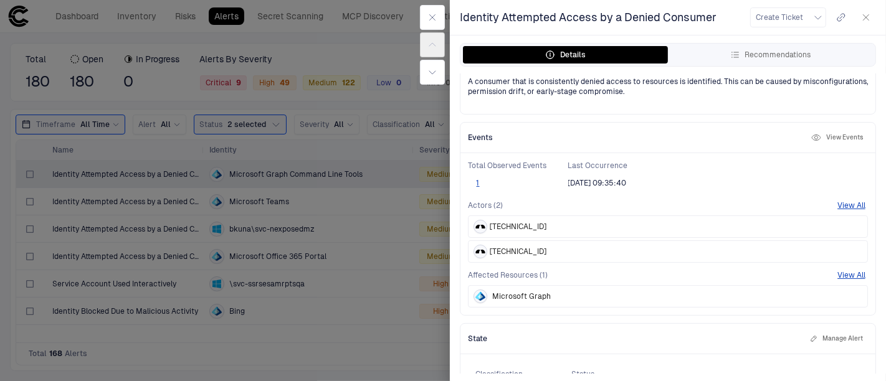
scroll to position [209, 0]
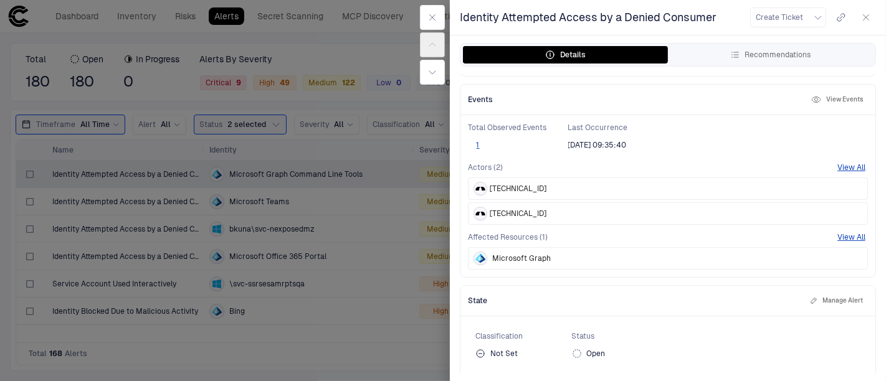
click at [477, 143] on button "1" at bounding box center [478, 145] width 20 height 10
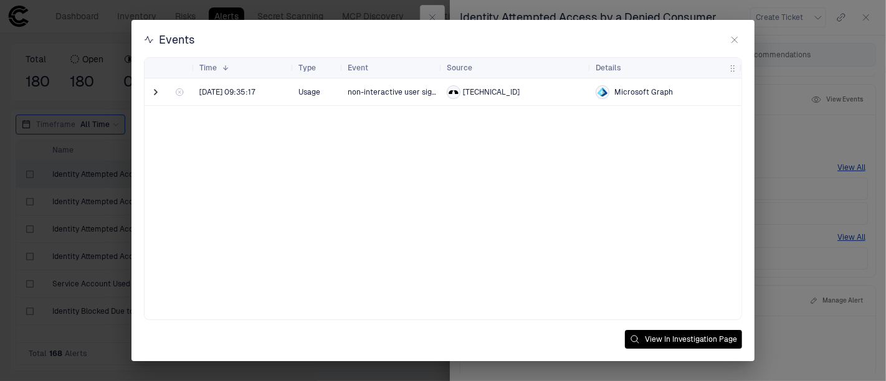
click at [153, 92] on span at bounding box center [156, 92] width 12 height 12
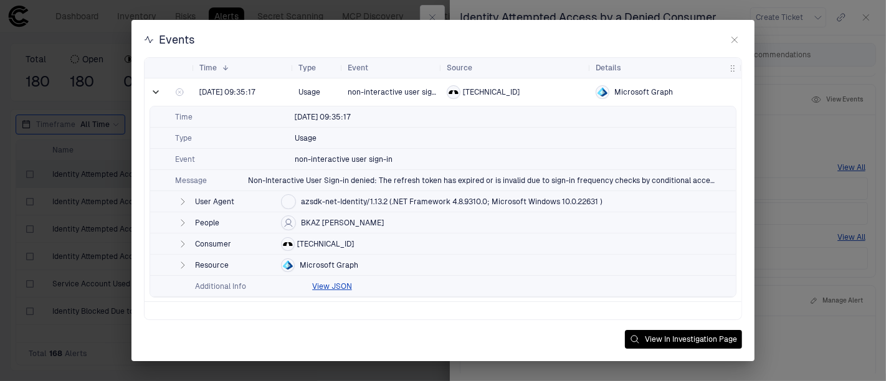
click at [738, 46] on button "button" at bounding box center [734, 39] width 15 height 15
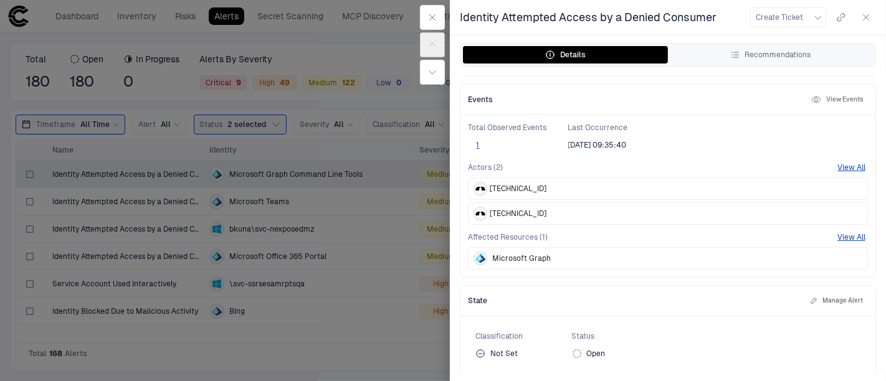
click at [797, 17] on icon "button" at bounding box center [867, 18] width 6 height 6
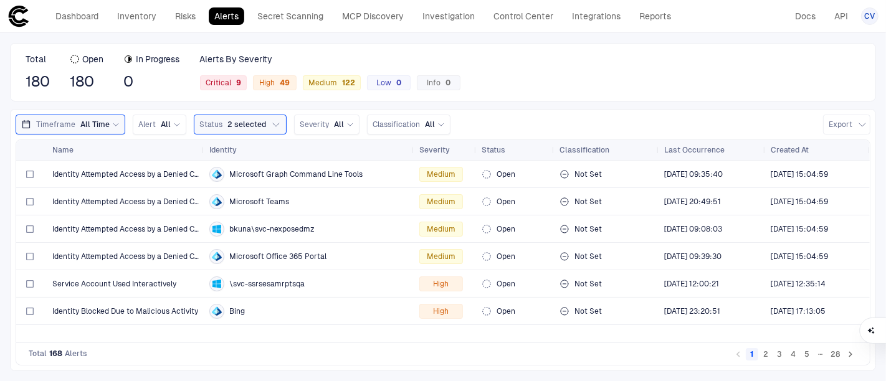
click at [550, 70] on div "Total 180 Open 180 In Progress 0 Alerts By Severity Critical 9 High 49 Medium 1…" at bounding box center [443, 72] width 866 height 59
click at [372, 9] on link "MCP Discovery" at bounding box center [372, 15] width 73 height 17
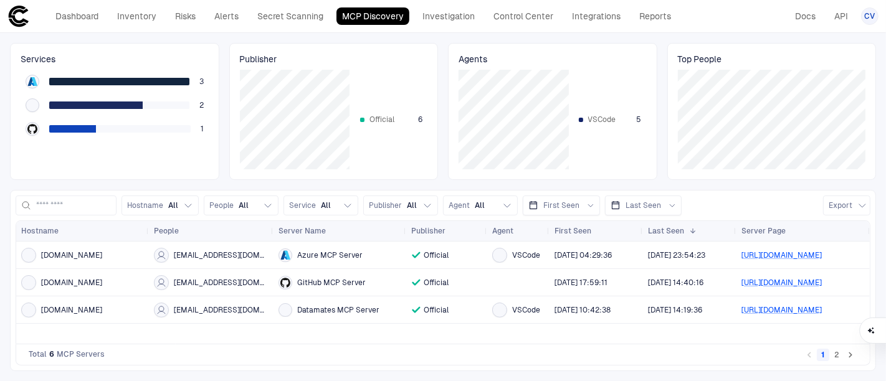
click at [454, 231] on div "Publisher" at bounding box center [440, 231] width 59 height 14
click at [454, 231] on span at bounding box center [454, 230] width 7 height 7
click at [499, 252] on div at bounding box center [500, 255] width 10 height 10
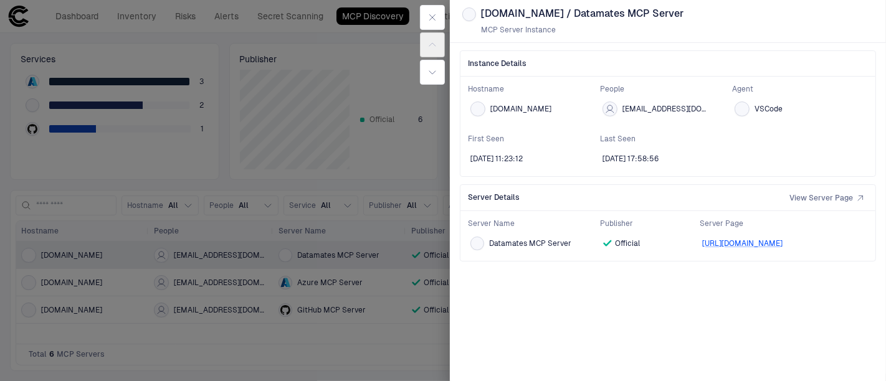
click at [408, 184] on div at bounding box center [443, 190] width 886 height 381
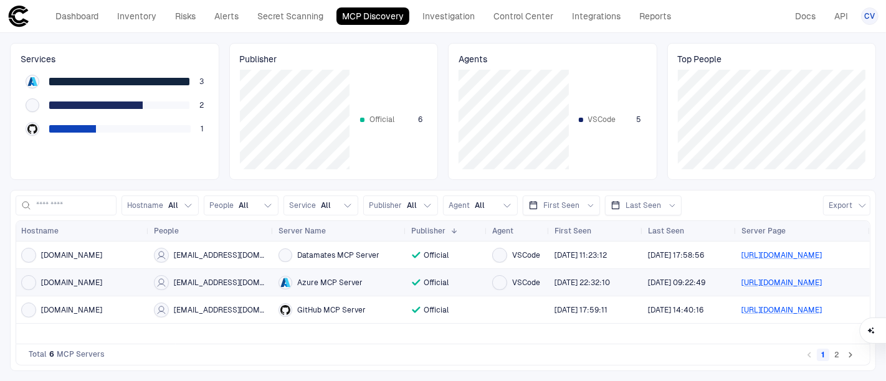
click at [532, 285] on span "VSCode" at bounding box center [526, 283] width 28 height 10
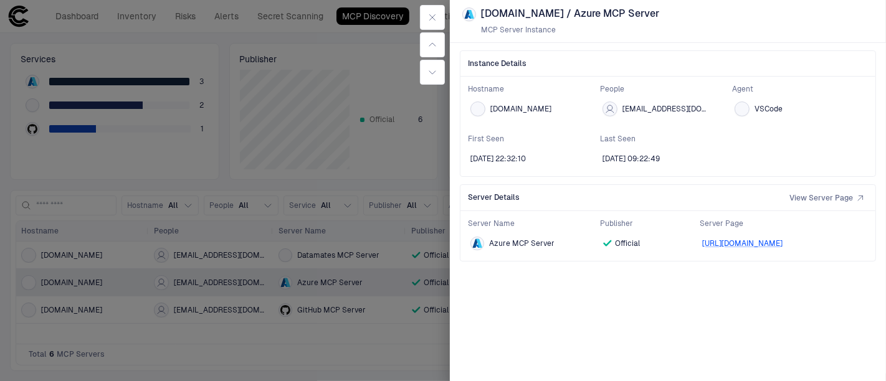
click at [400, 343] on div at bounding box center [443, 190] width 886 height 381
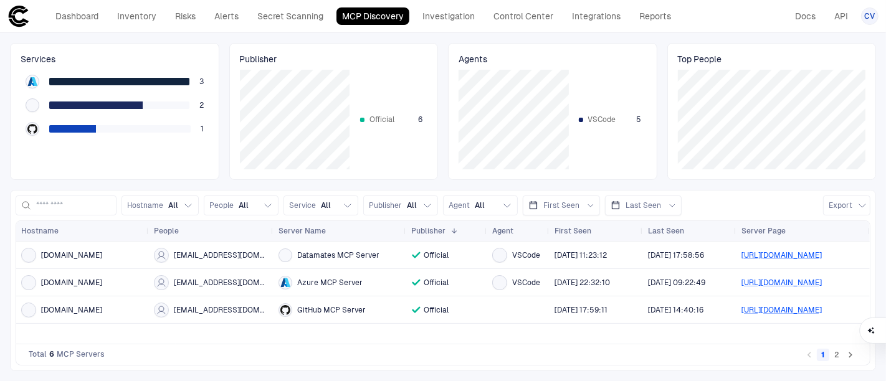
click at [797, 343] on button "2" at bounding box center [837, 355] width 12 height 12
click at [797, 343] on button "1" at bounding box center [823, 355] width 12 height 12
click at [215, 282] on span "[EMAIL_ADDRESS][DOMAIN_NAME]" at bounding box center [221, 283] width 95 height 10
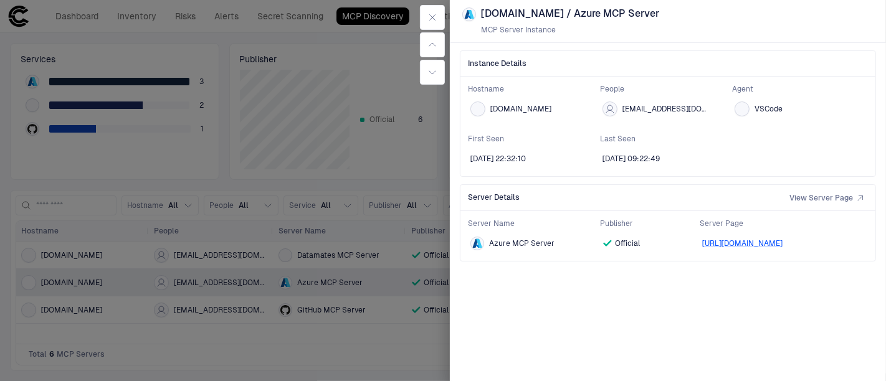
click at [381, 330] on div at bounding box center [443, 190] width 886 height 381
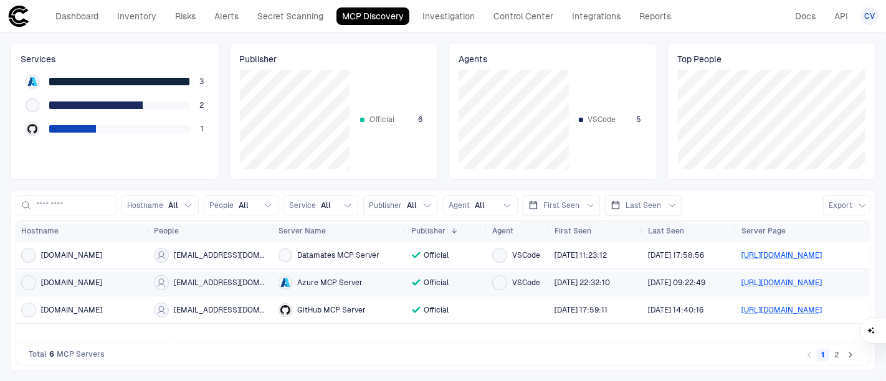
click at [333, 281] on span "Azure MCP Server" at bounding box center [329, 283] width 65 height 10
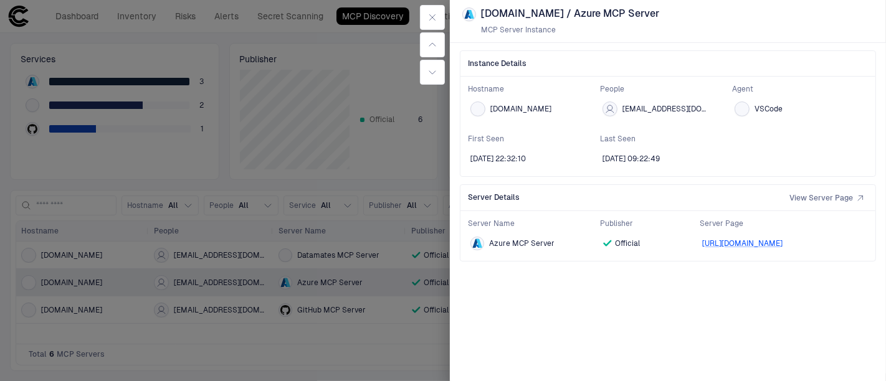
click at [392, 282] on div at bounding box center [443, 190] width 886 height 381
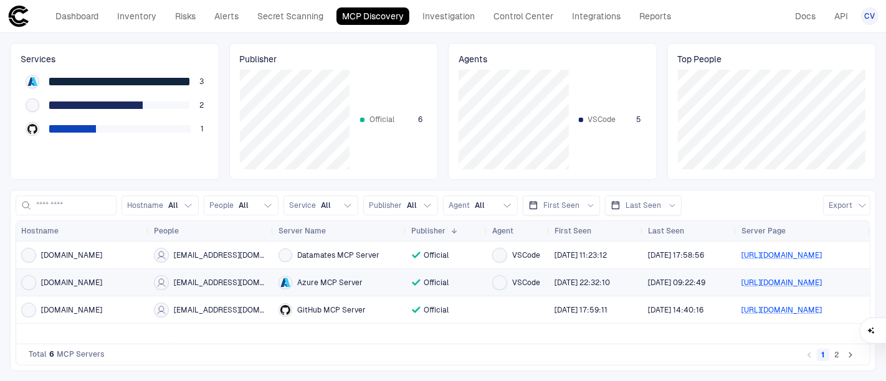
click at [768, 280] on link "[URL][DOMAIN_NAME]" at bounding box center [782, 283] width 80 height 9
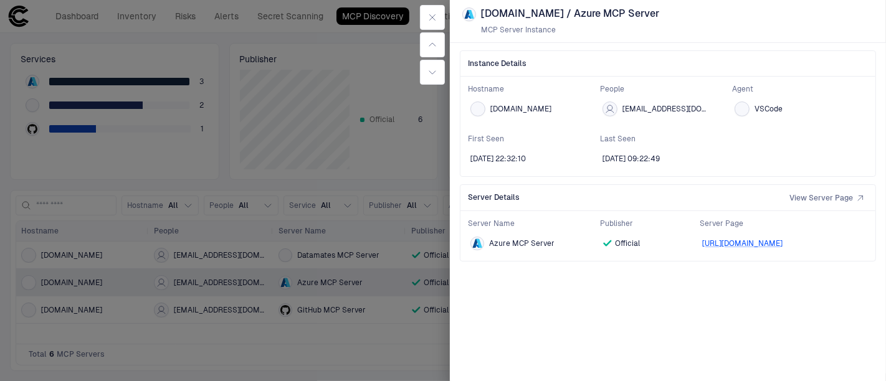
click at [413, 144] on div at bounding box center [443, 190] width 886 height 381
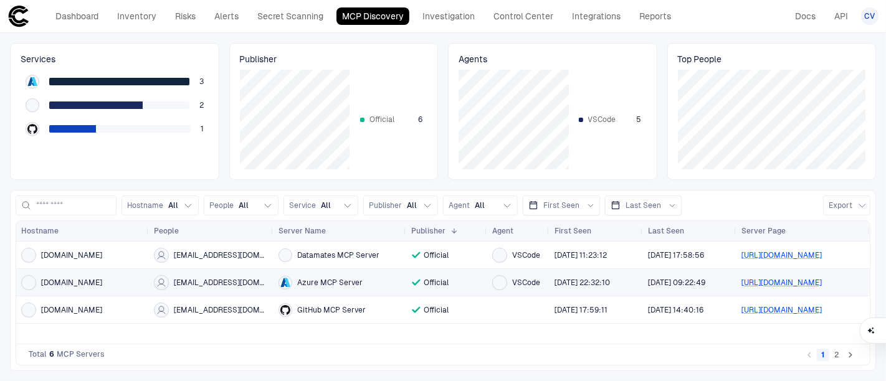
click at [67, 280] on span "[DOMAIN_NAME]" at bounding box center [71, 283] width 61 height 10
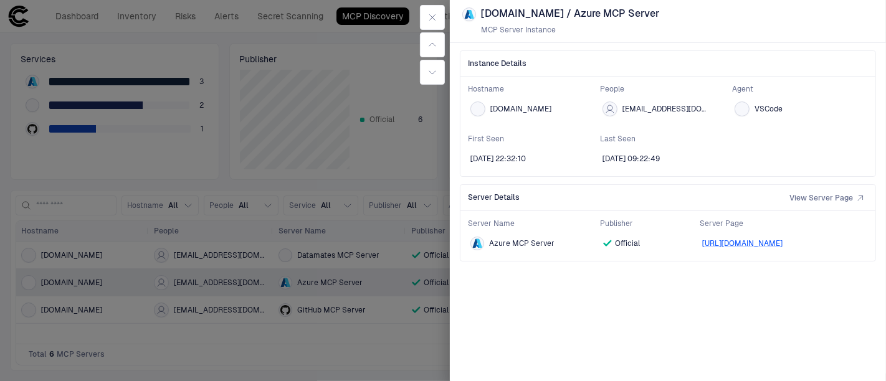
click at [373, 329] on div at bounding box center [443, 190] width 886 height 381
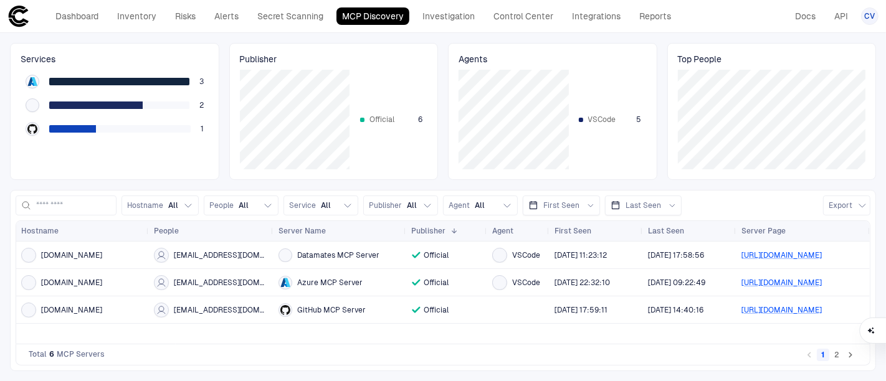
click at [797, 343] on button "2" at bounding box center [837, 355] width 12 height 12
click at [219, 312] on span "[EMAIL_ADDRESS][DOMAIN_NAME]" at bounding box center [221, 310] width 95 height 10
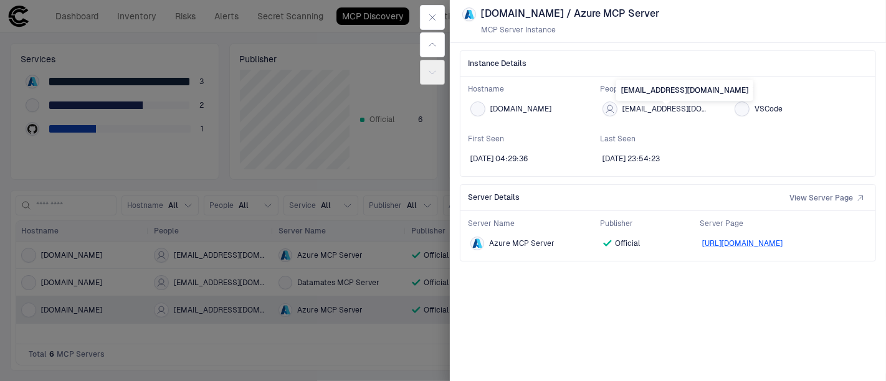
click at [635, 108] on span "[EMAIL_ADDRESS][DOMAIN_NAME]" at bounding box center [666, 109] width 87 height 10
click at [435, 12] on icon "button" at bounding box center [432, 17] width 10 height 10
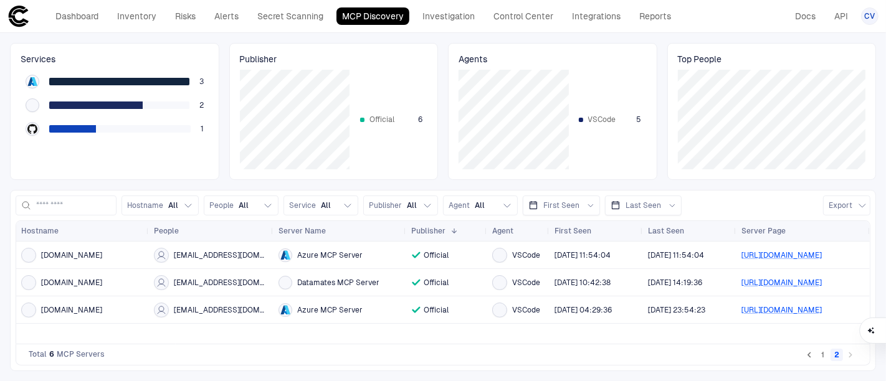
click at [443, 177] on div "Services 3 2 1 Publisher Official 6 Agents VSCode 5 Top People" at bounding box center [443, 111] width 866 height 137
click at [445, 184] on div "Services 3 2 1 Publisher Official 6 Agents VSCode 5 Top People Hostname All Peo…" at bounding box center [443, 207] width 886 height 348
click at [90, 22] on link "Dashboard" at bounding box center [77, 15] width 54 height 17
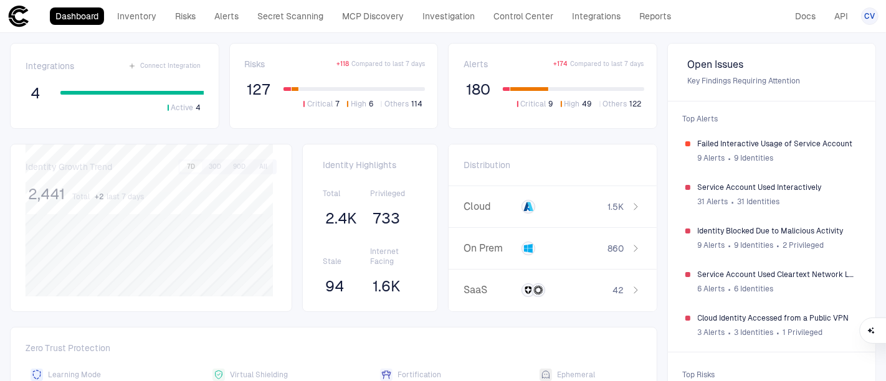
click at [666, 15] on link "Reports" at bounding box center [655, 15] width 43 height 17
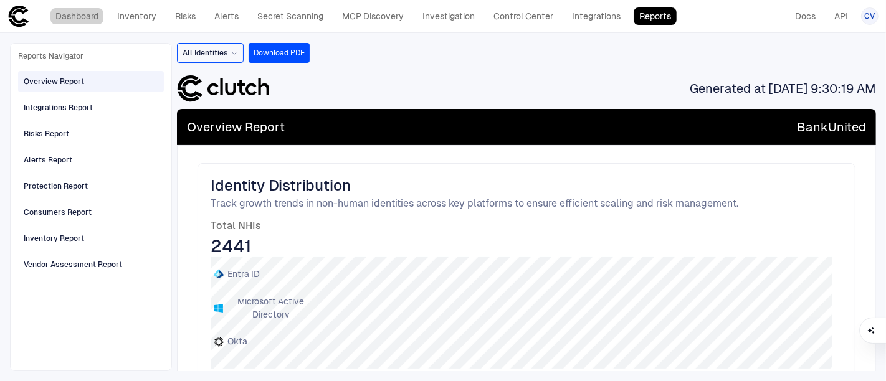
click at [70, 11] on link "Dashboard" at bounding box center [77, 15] width 54 height 17
